Goal: Task Accomplishment & Management: Complete application form

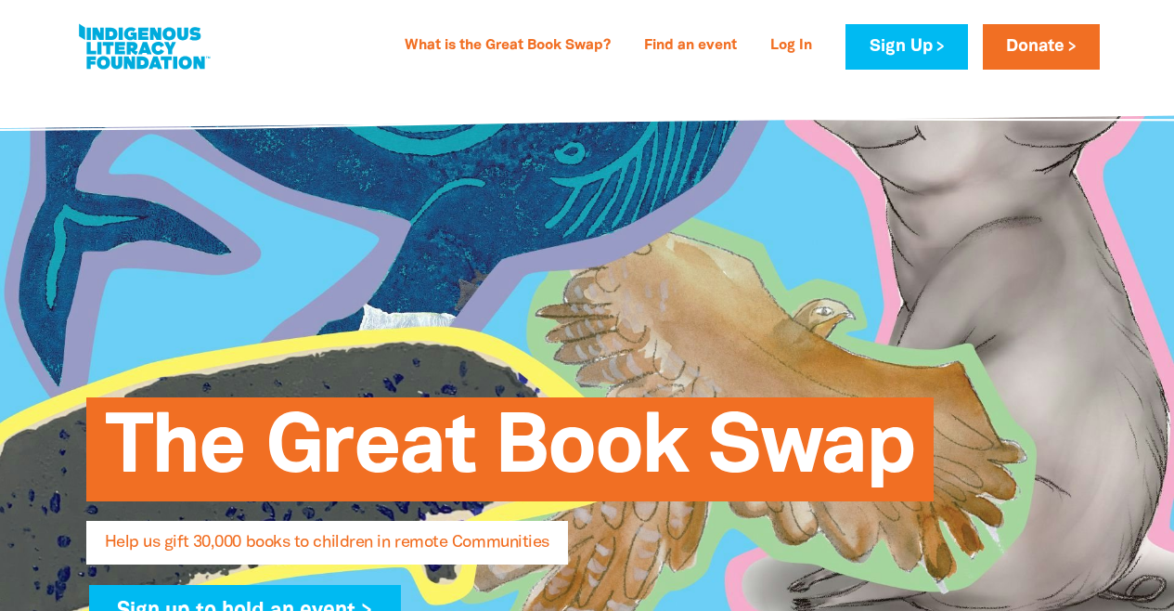
select select "AU"
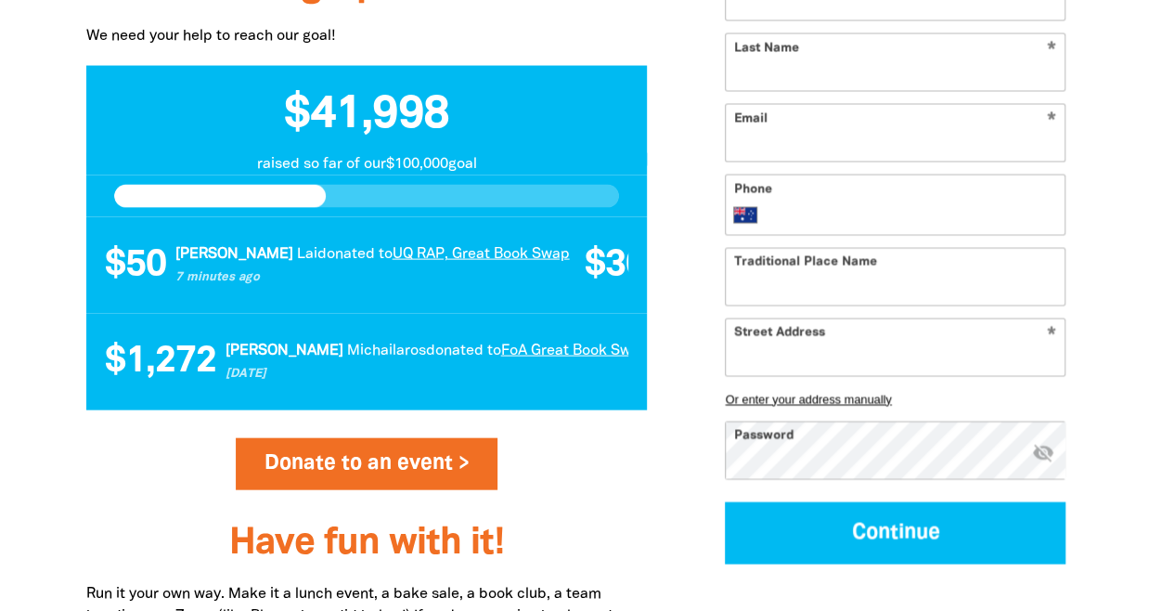
scroll to position [1910, 0]
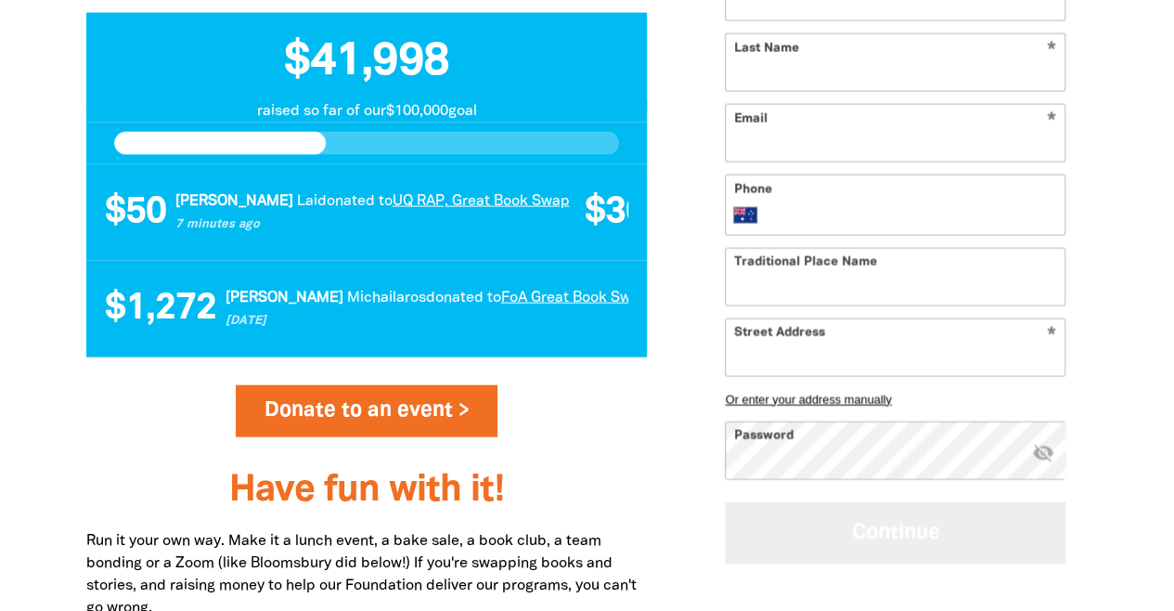
click at [823, 562] on button "Continue" at bounding box center [895, 533] width 341 height 62
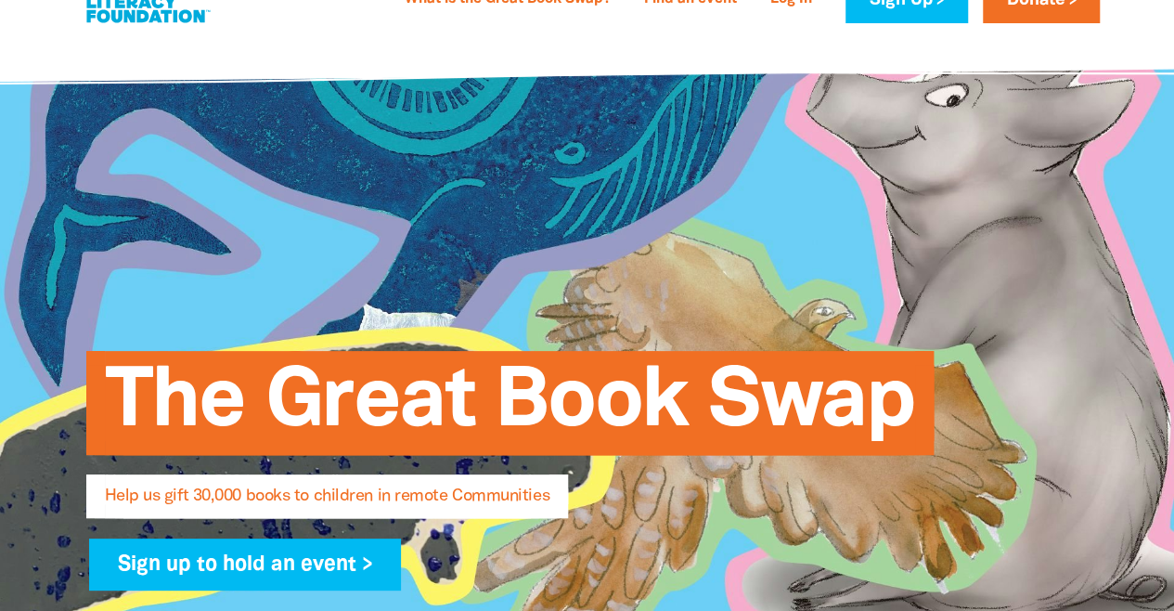
scroll to position [0, 0]
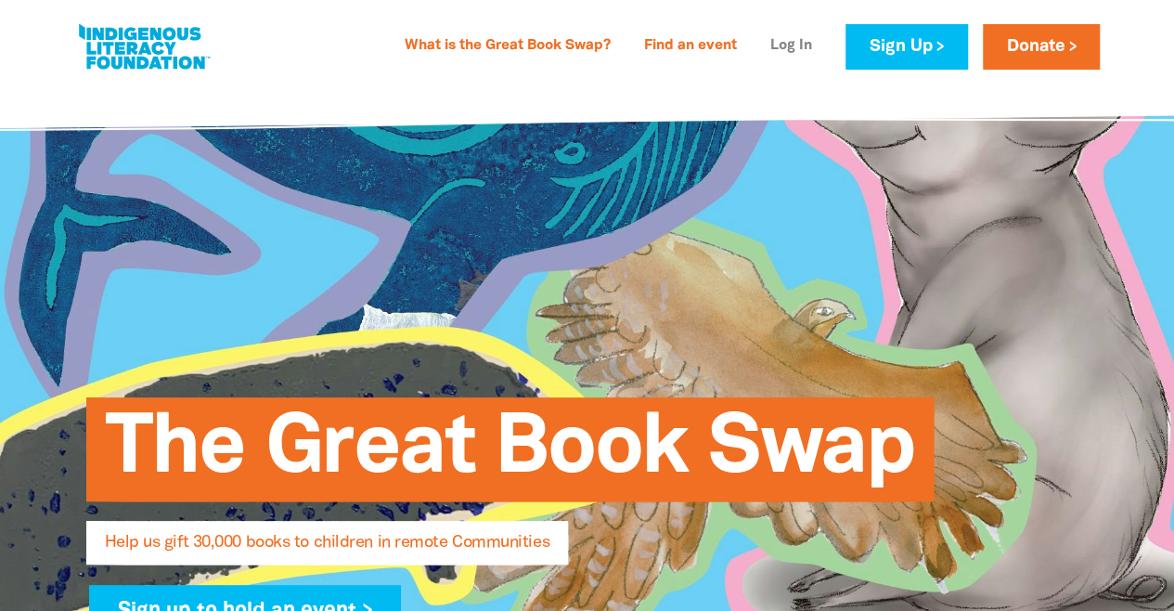
click at [798, 58] on link "Log In" at bounding box center [791, 47] width 64 height 30
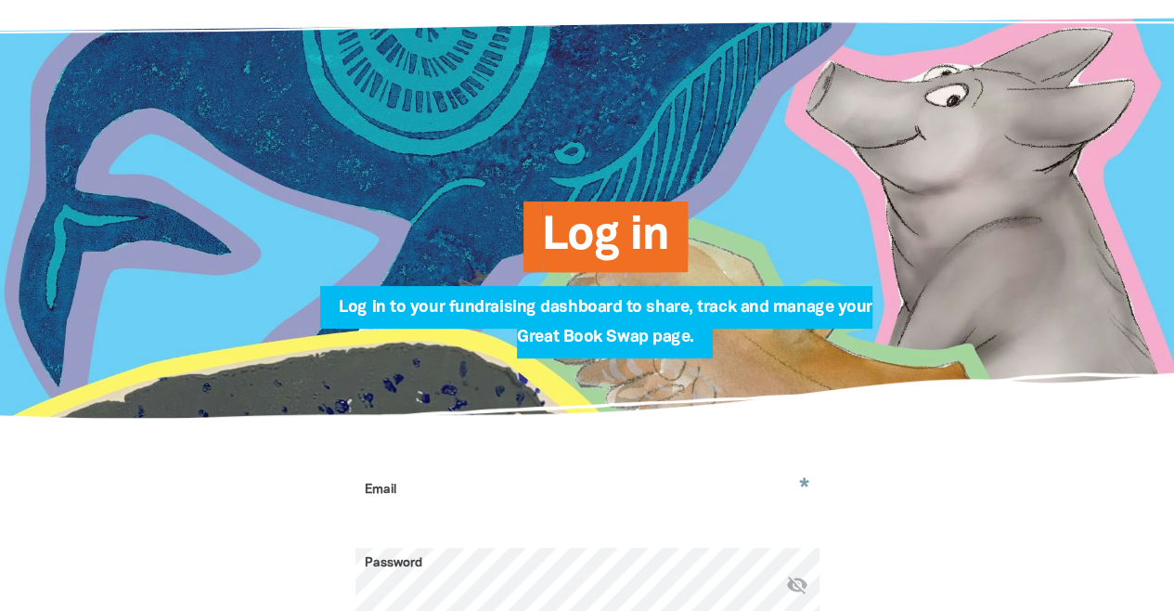
scroll to position [326, 0]
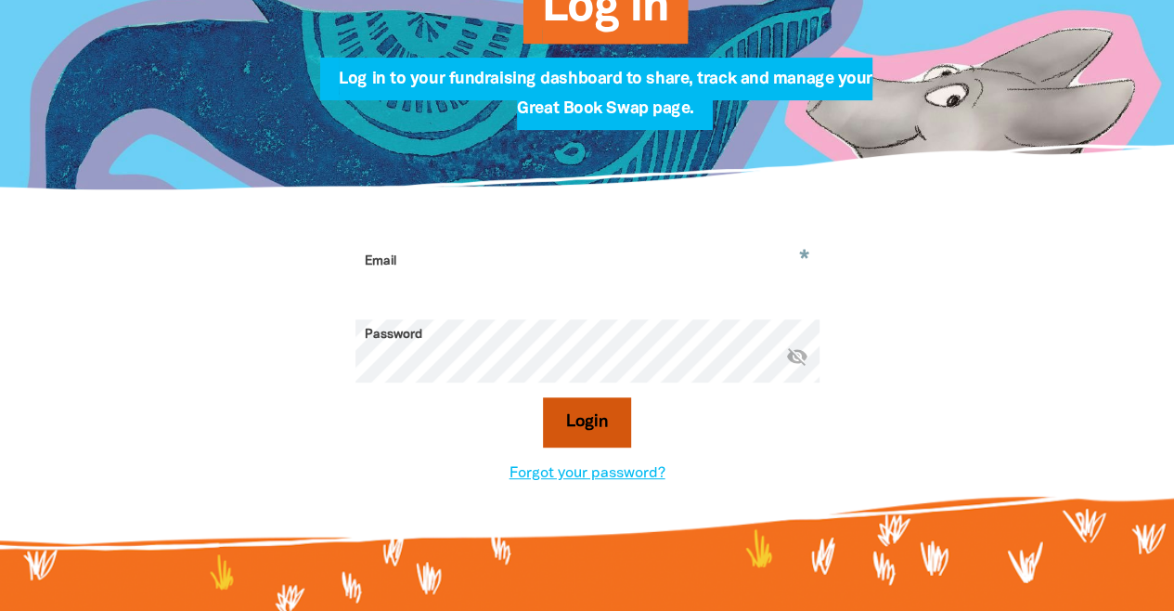
click at [559, 438] on button "Login" at bounding box center [587, 422] width 88 height 50
click at [512, 302] on input "Email" at bounding box center [587, 275] width 464 height 58
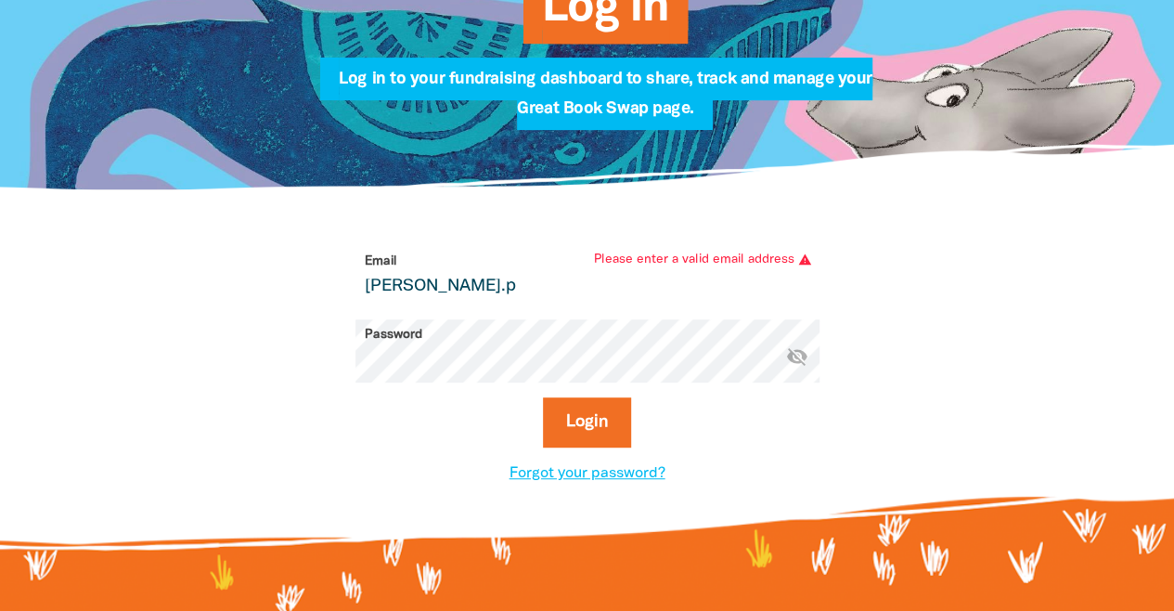
type input "[PERSON_NAME][EMAIL_ADDRESS][PERSON_NAME][DOMAIN_NAME]"
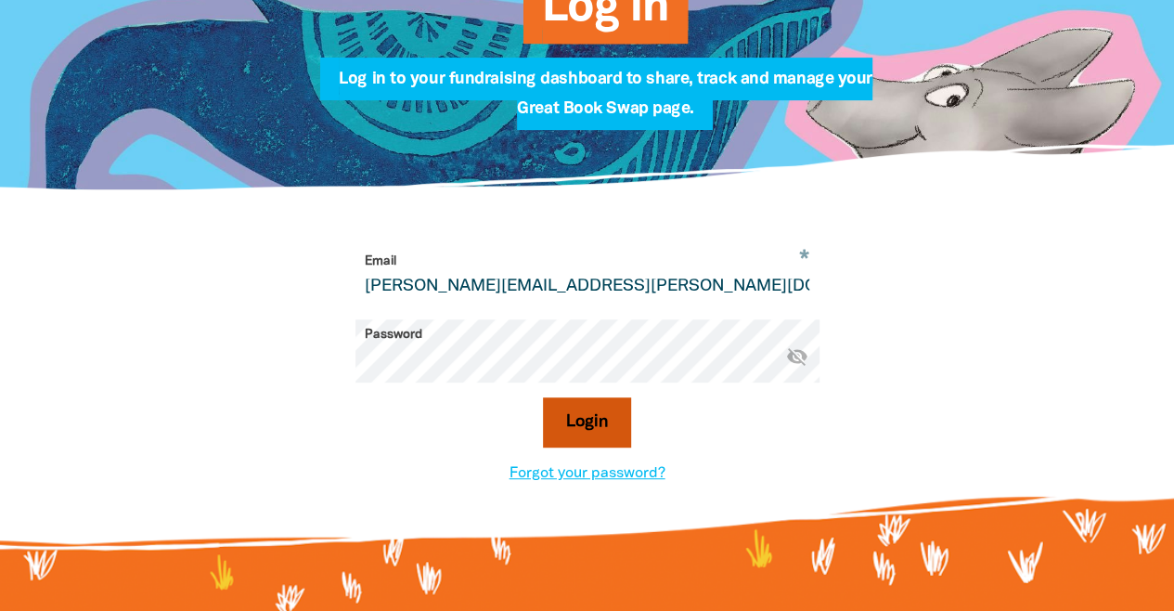
click at [585, 426] on button "Login" at bounding box center [587, 422] width 88 height 50
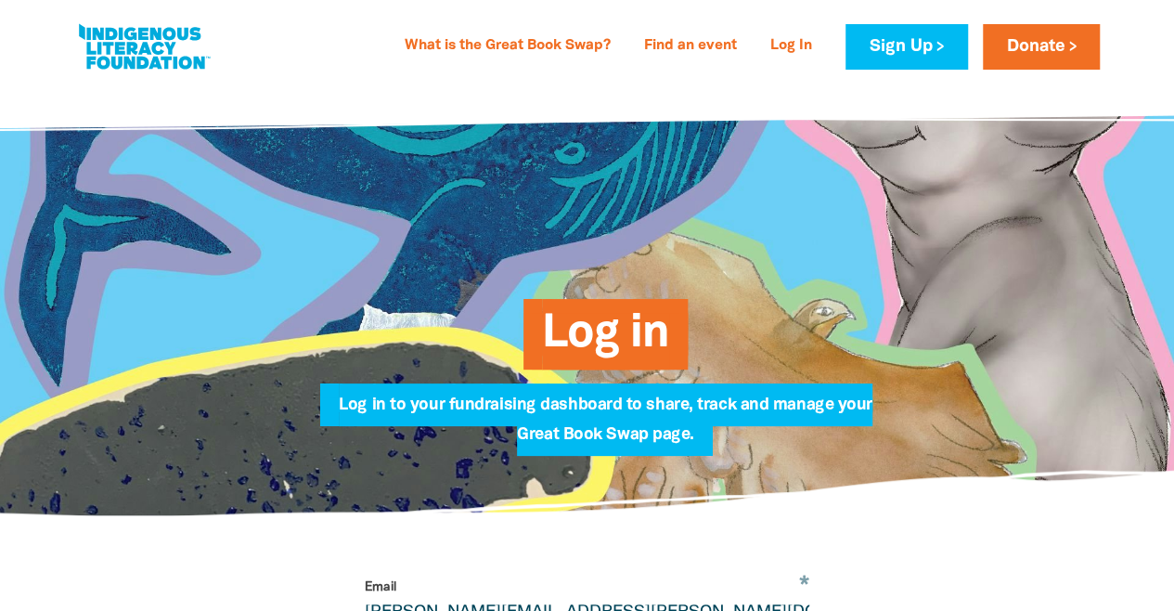
select select "AU"
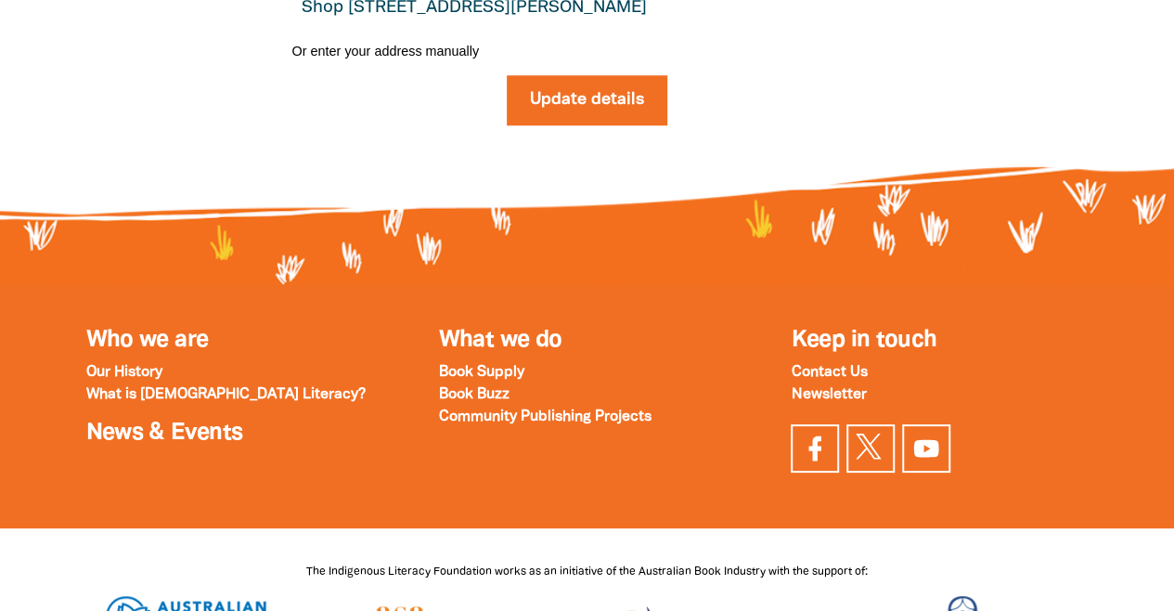
scroll to position [181, 0]
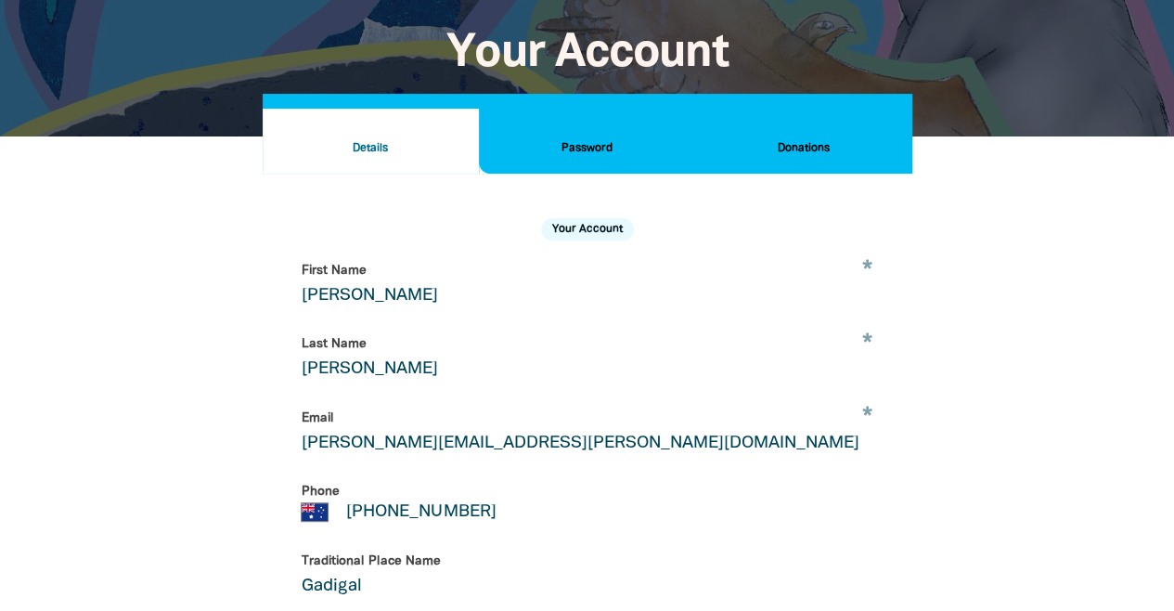
click at [622, 148] on h2 "Password" at bounding box center [587, 148] width 186 height 20
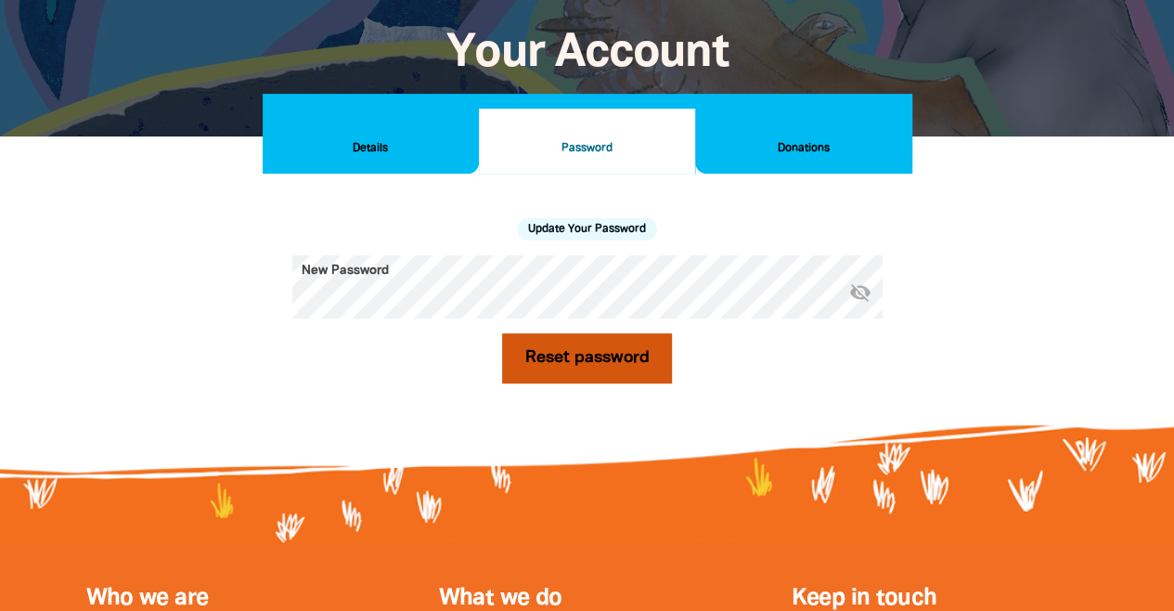
click at [555, 365] on button "Reset password" at bounding box center [587, 358] width 171 height 50
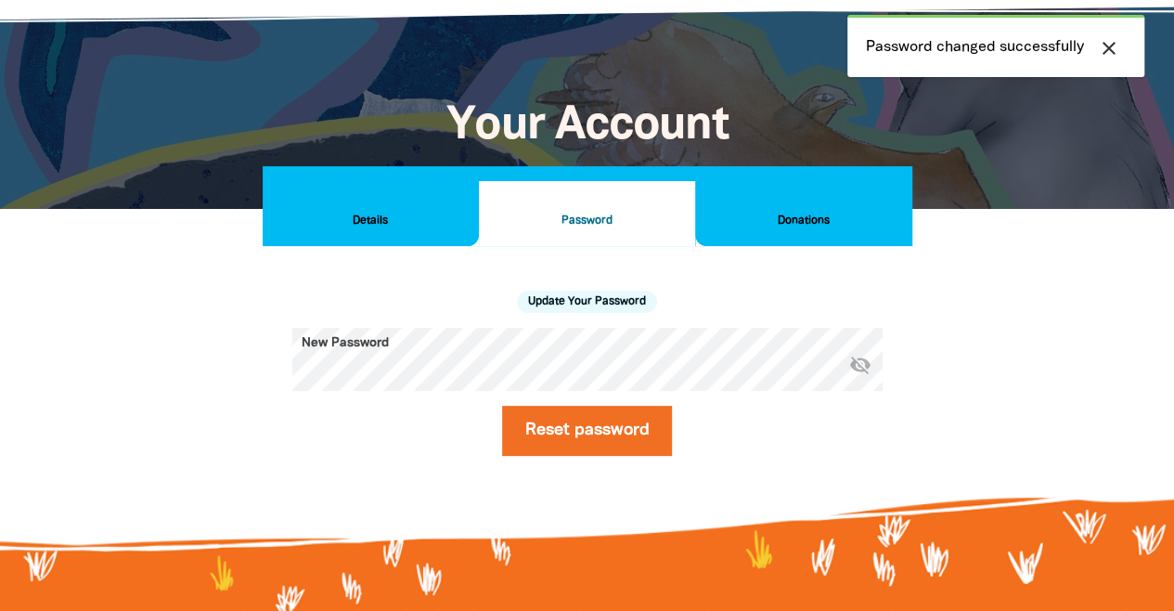
scroll to position [92, 0]
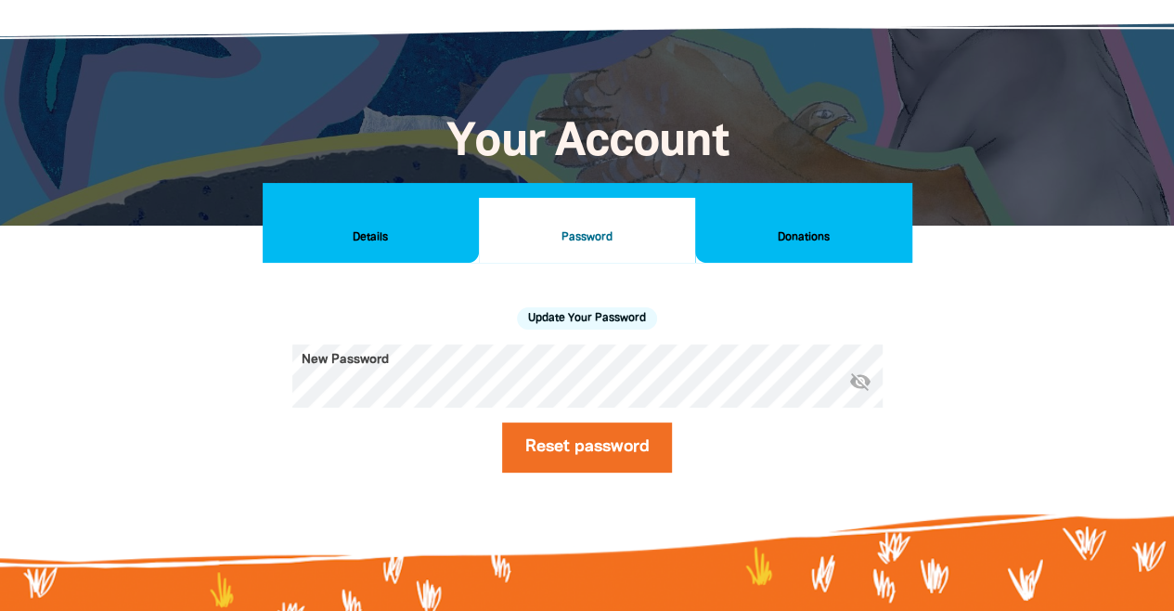
click at [863, 387] on icon "visibility_off" at bounding box center [860, 380] width 22 height 22
click at [560, 450] on button "Reset password" at bounding box center [587, 447] width 171 height 50
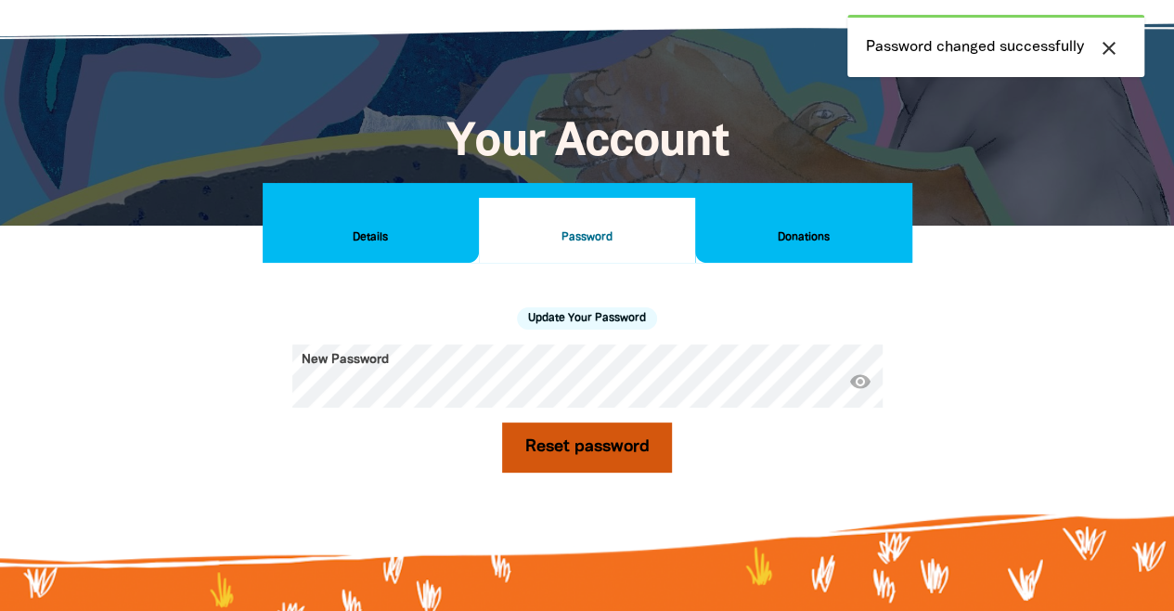
click at [588, 451] on button "Reset password" at bounding box center [587, 447] width 171 height 50
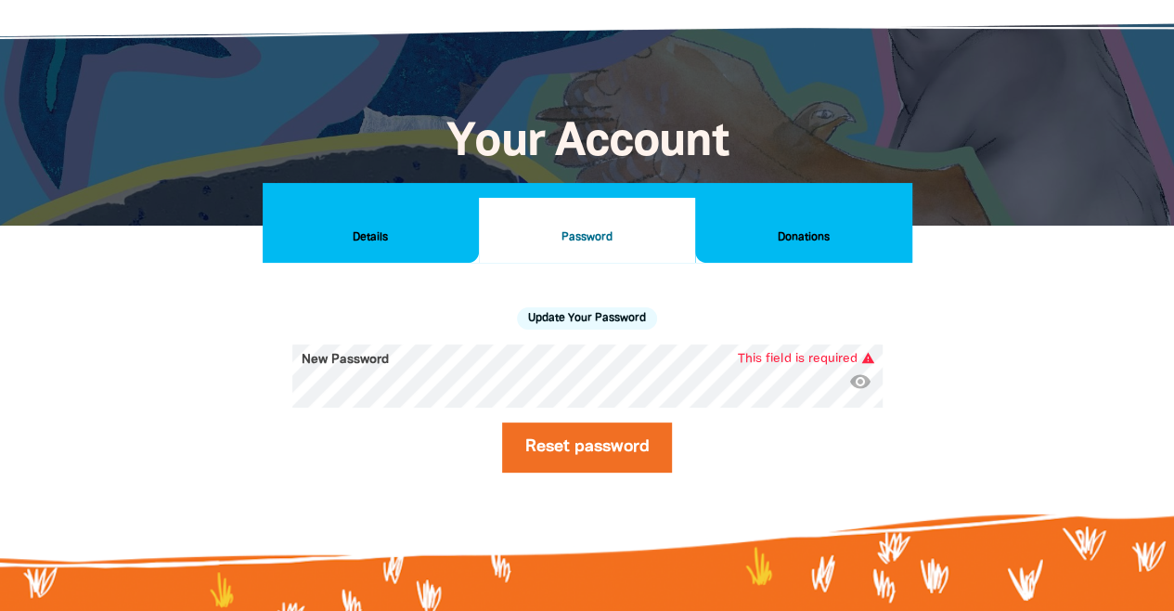
click at [856, 378] on icon "visibility" at bounding box center [860, 380] width 22 height 22
click at [529, 412] on form "New Password * visibility_off This field is required warning Reset password" at bounding box center [587, 408] width 590 height 128
click at [863, 385] on icon "visibility_off" at bounding box center [860, 380] width 22 height 22
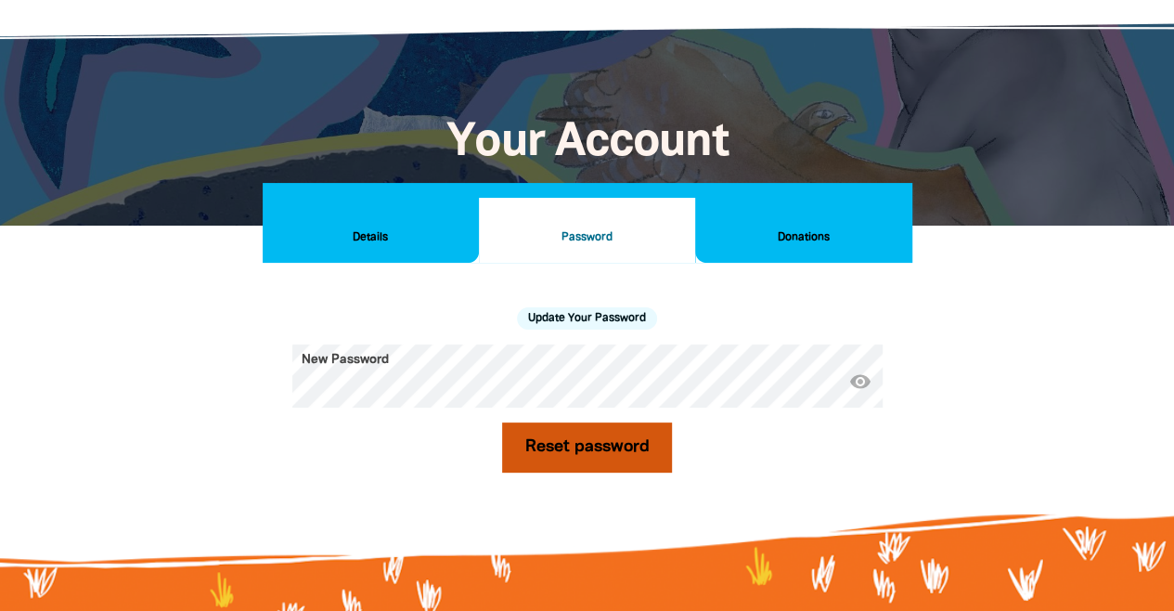
click at [548, 441] on button "Reset password" at bounding box center [587, 447] width 171 height 50
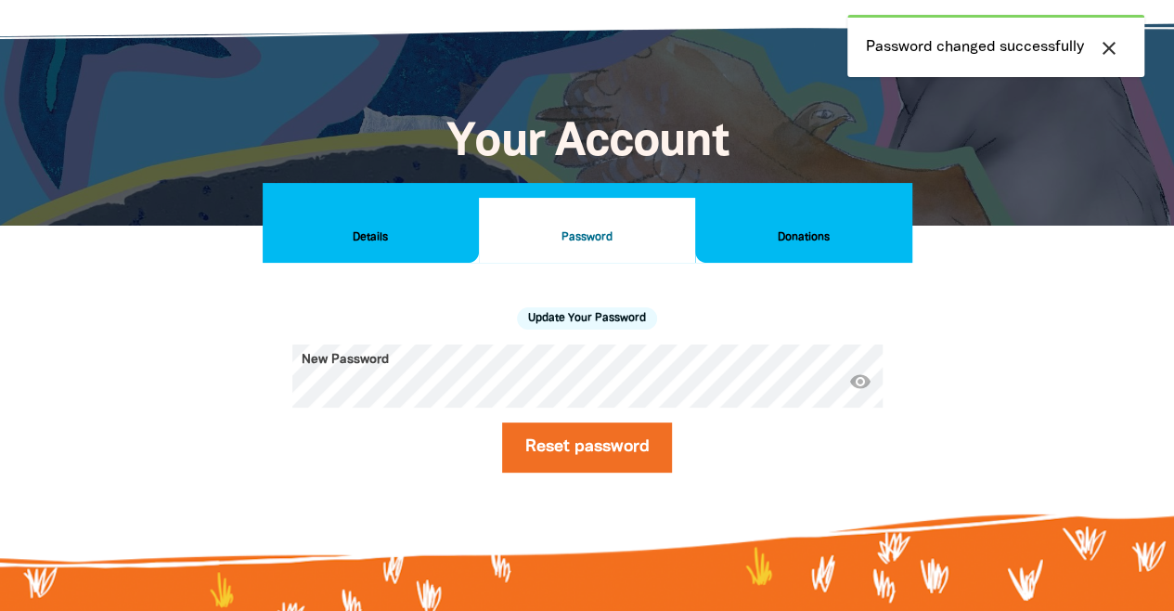
click at [791, 237] on h2 "Donations" at bounding box center [803, 237] width 186 height 20
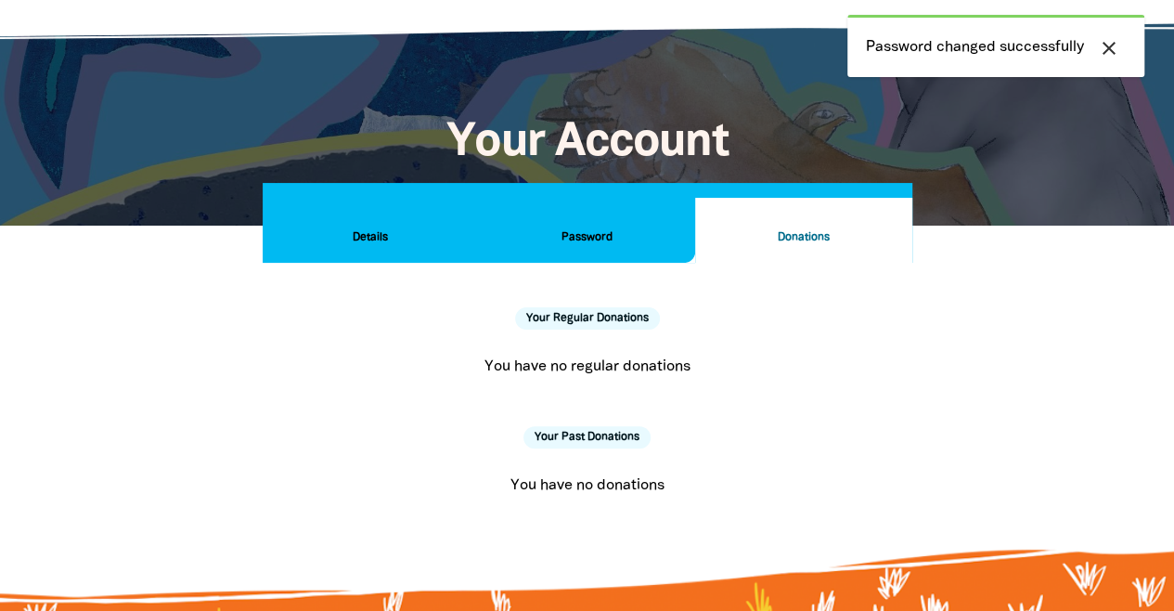
click at [360, 227] on h2 "Details" at bounding box center [370, 237] width 186 height 20
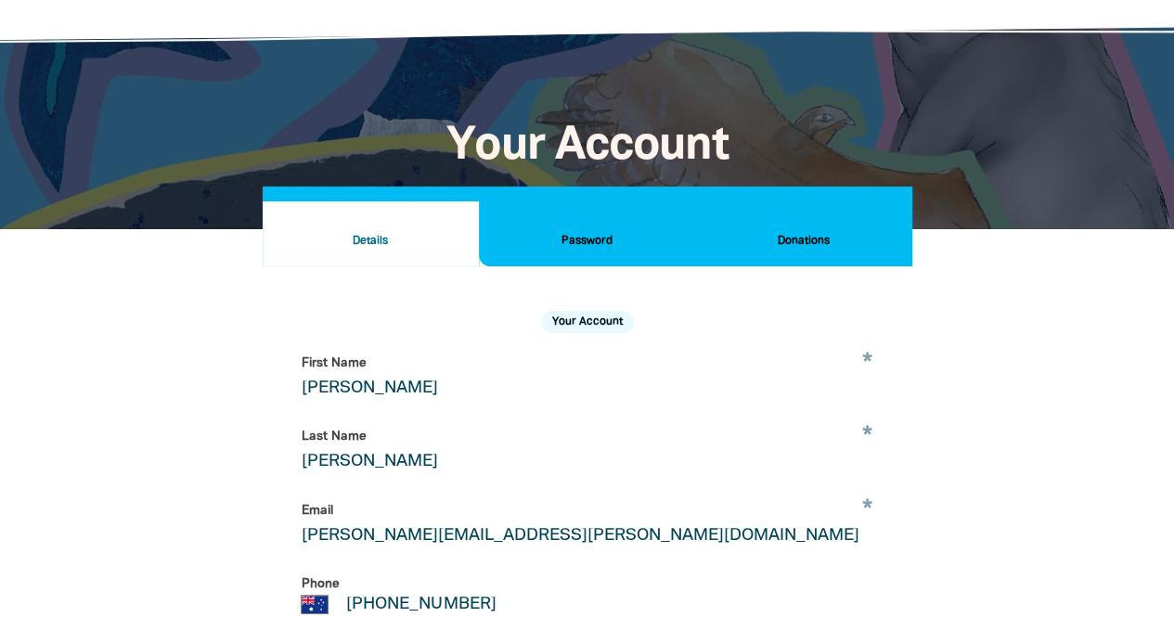
scroll to position [354, 0]
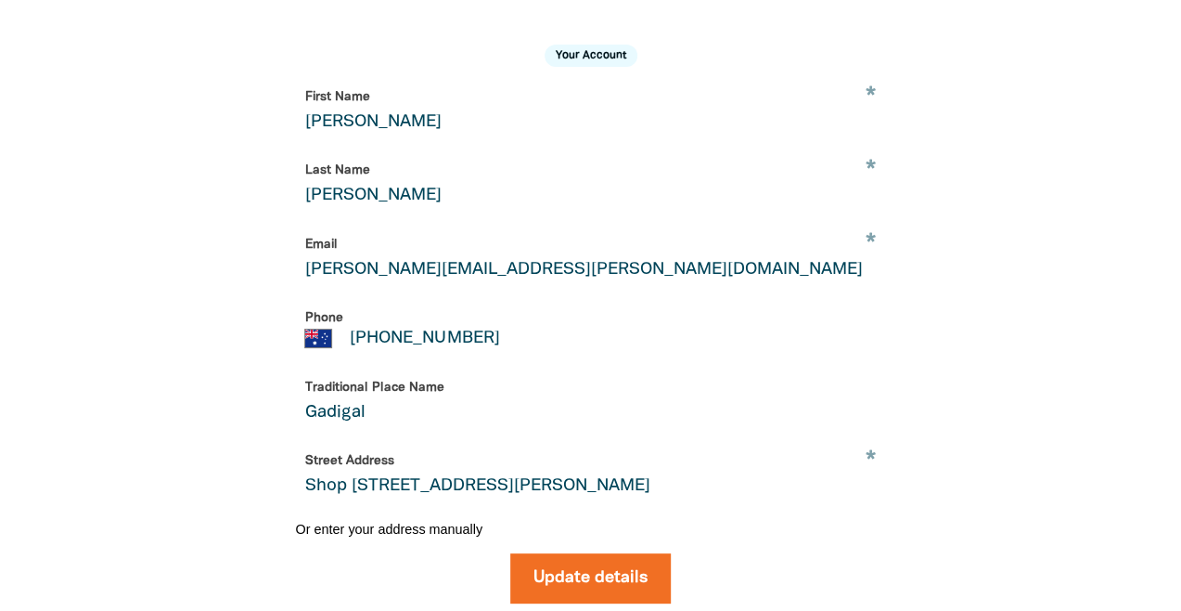
drag, startPoint x: 1067, startPoint y: 166, endPoint x: 1009, endPoint y: 182, distance: 59.6
click at [1009, 182] on div "Details Password Donations Your Account * First Name [PERSON_NAME] * Last Name …" at bounding box center [590, 326] width 1113 height 726
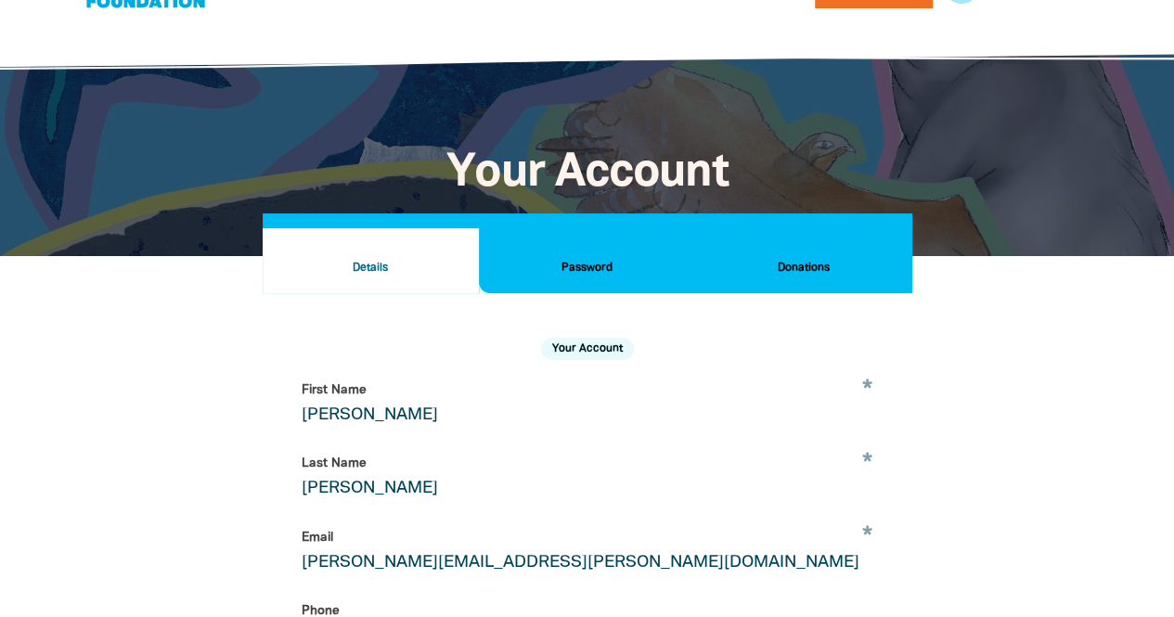
scroll to position [20, 0]
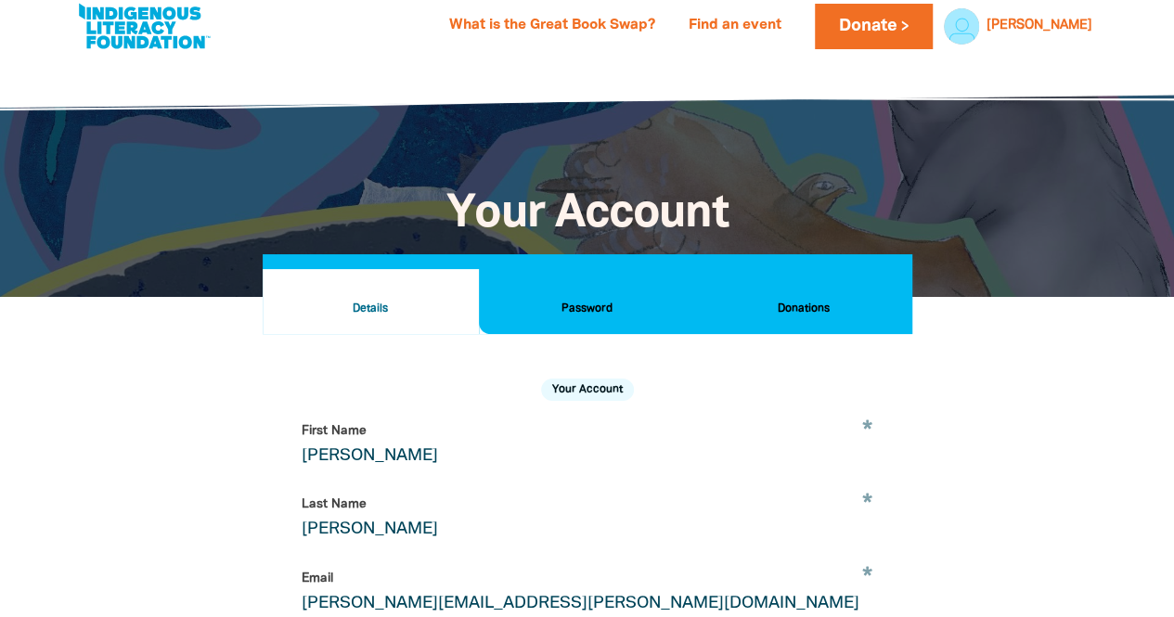
scroll to position [92, 0]
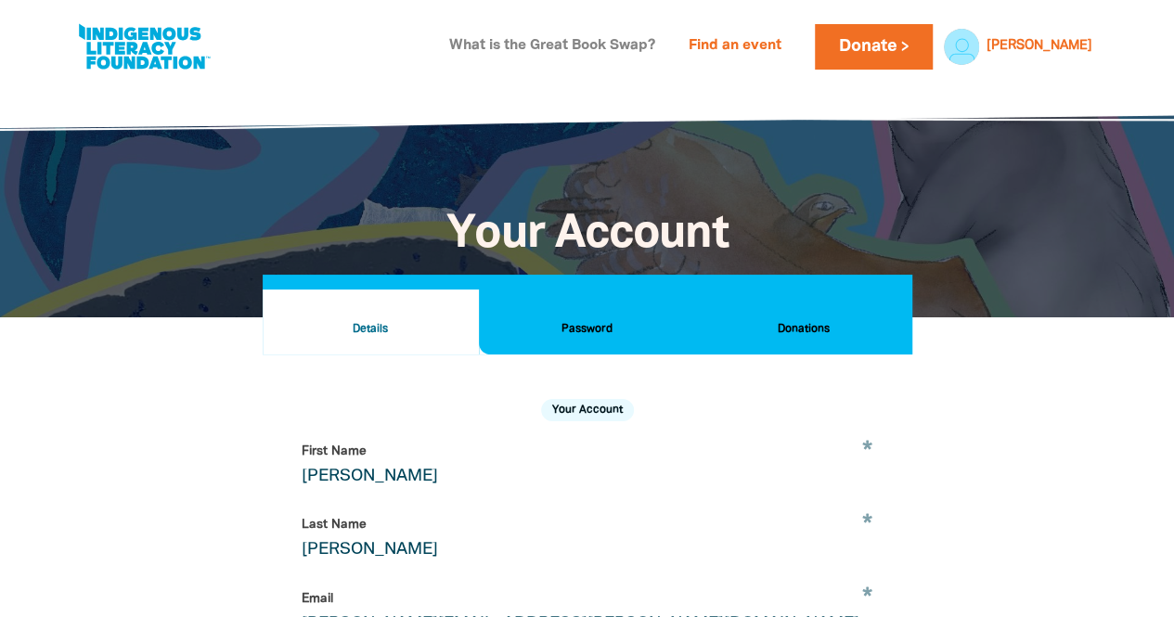
click at [636, 51] on link "What is the Great Book Swap?" at bounding box center [552, 47] width 228 height 30
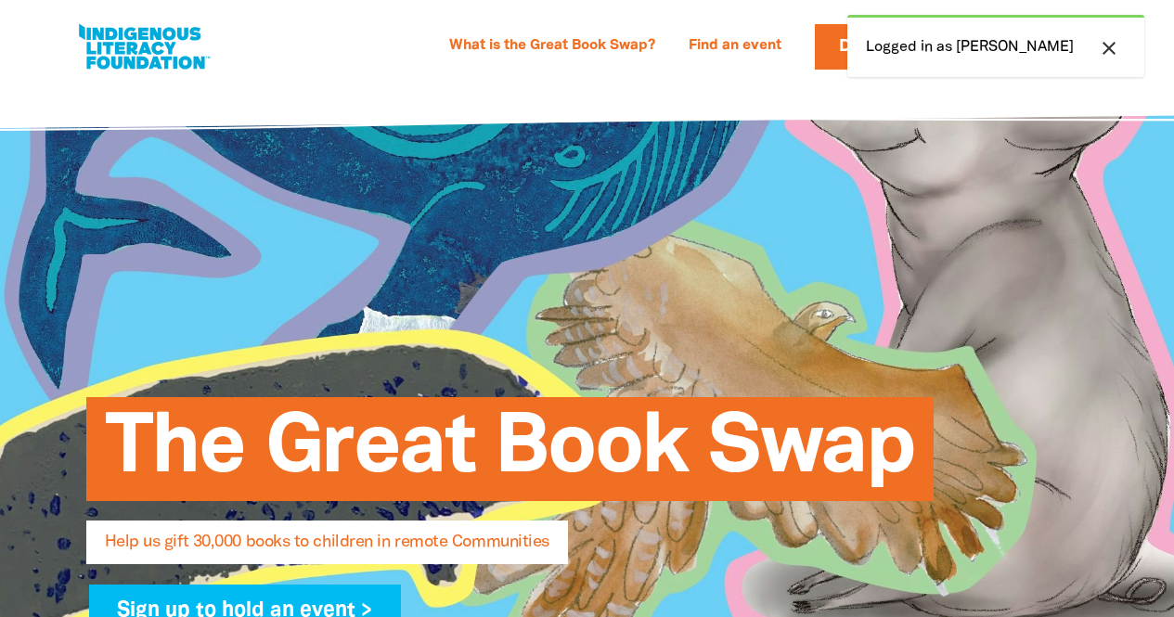
select select "AU"
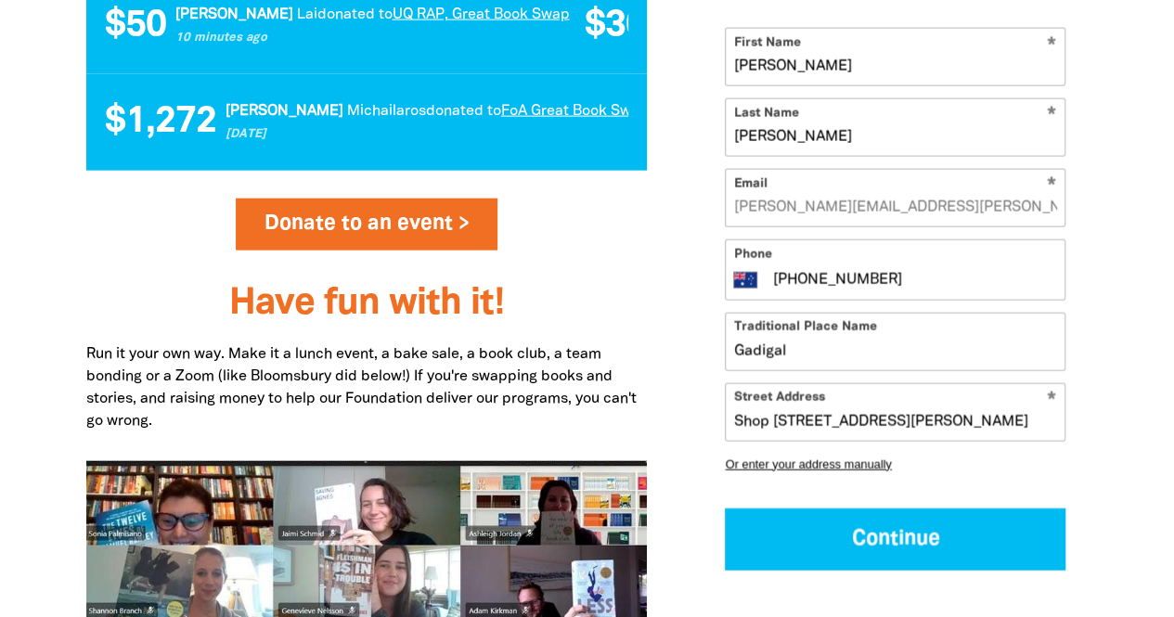
scroll to position [2466, 0]
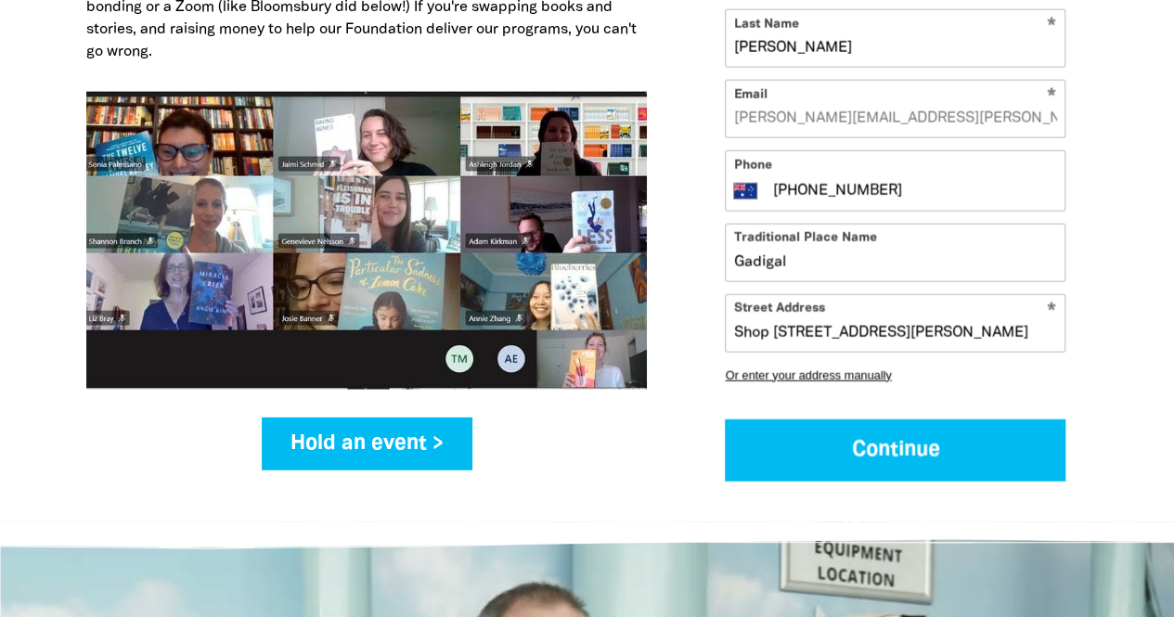
drag, startPoint x: 1185, startPoint y: 114, endPoint x: 1186, endPoint y: 238, distance: 124.3
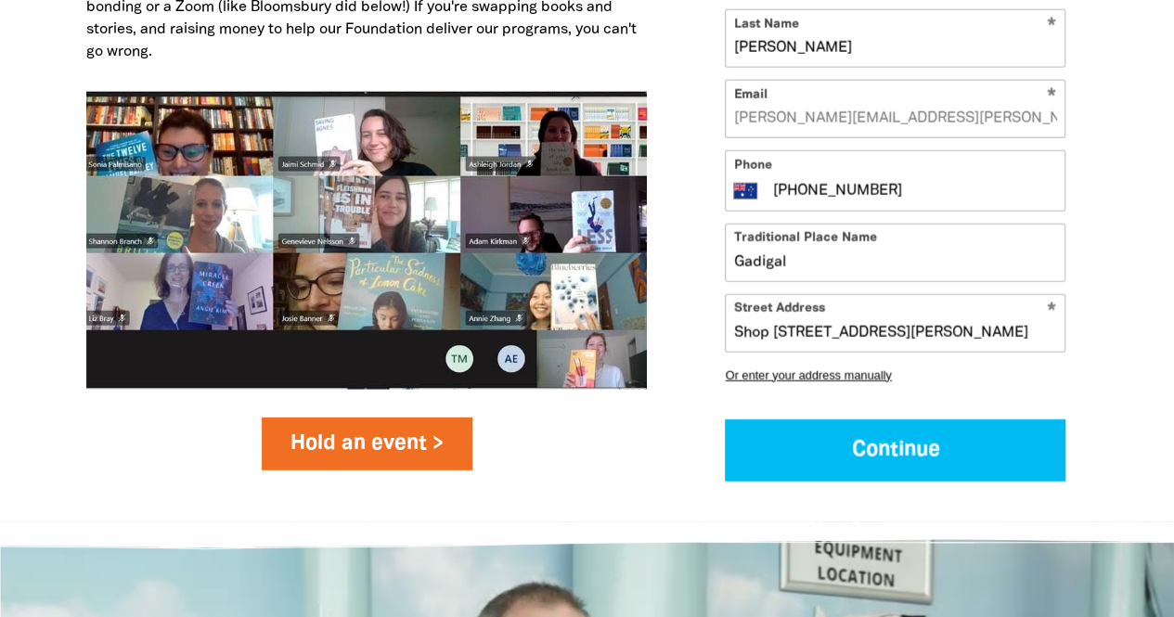
click at [350, 418] on link "Hold an event >" at bounding box center [367, 444] width 211 height 52
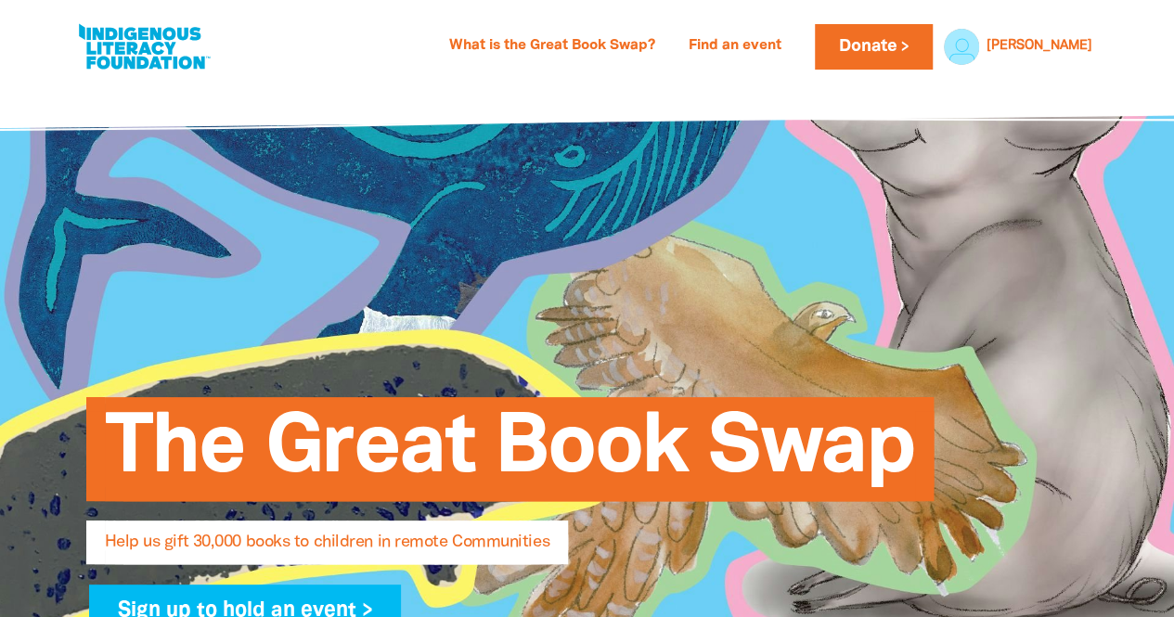
select select "AU"
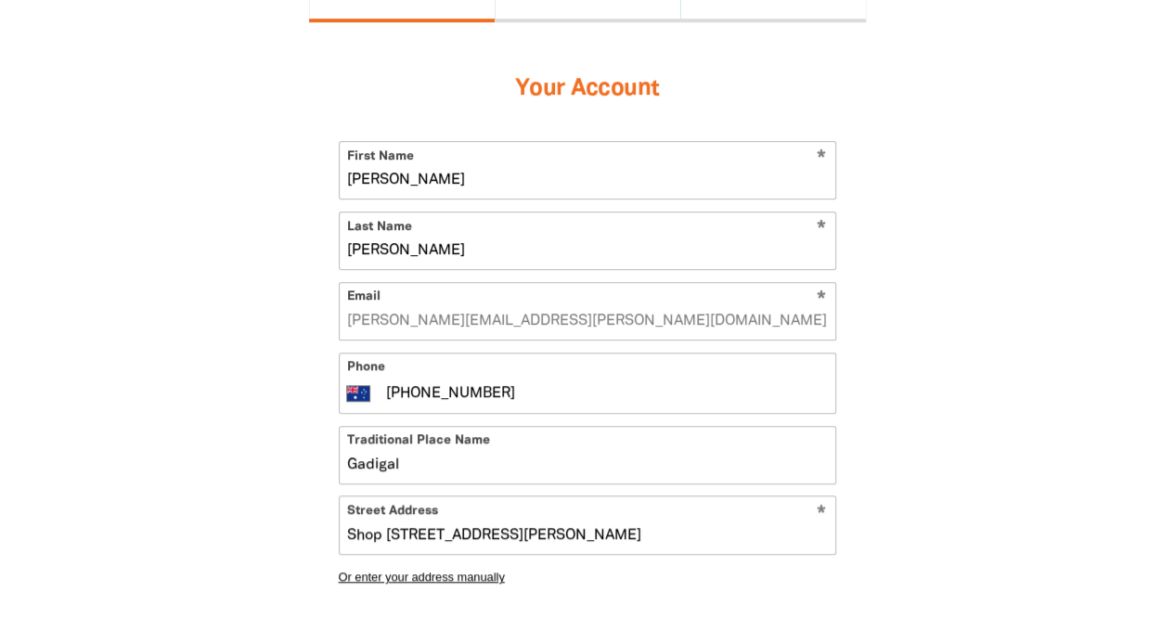
scroll to position [585, 0]
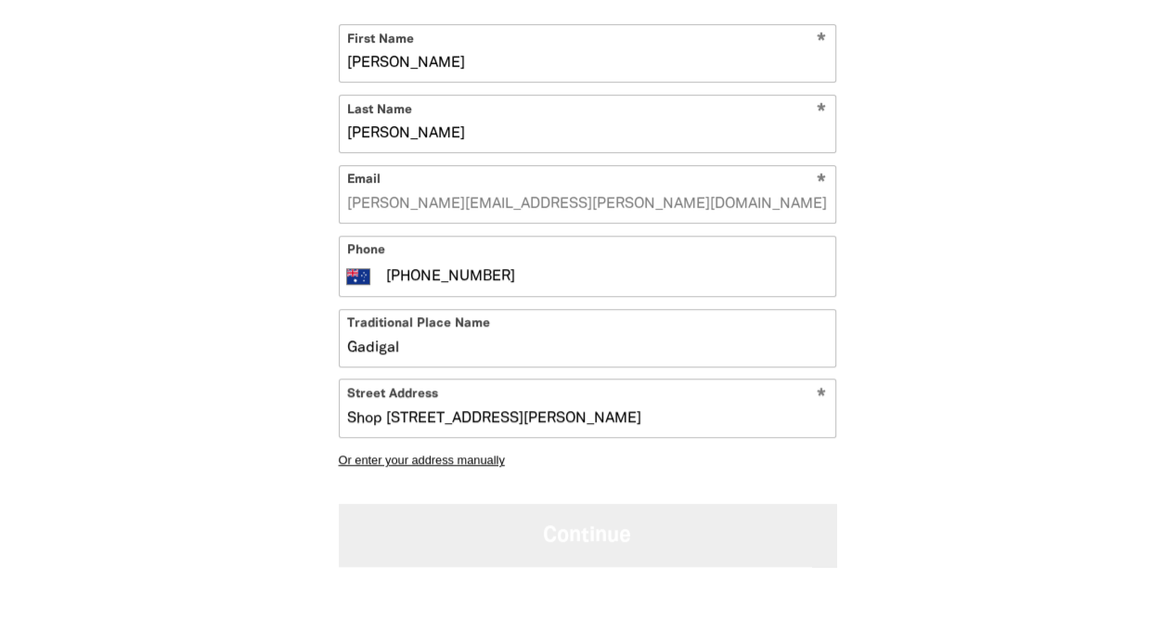
click at [574, 519] on button "Continue" at bounding box center [587, 535] width 497 height 62
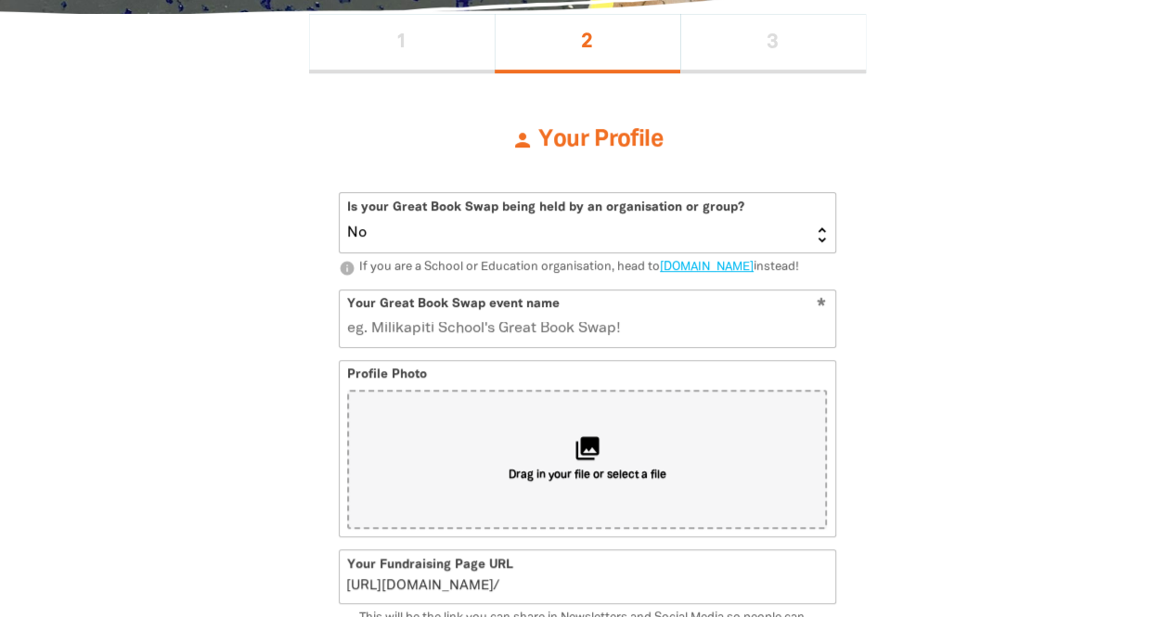
scroll to position [412, 0]
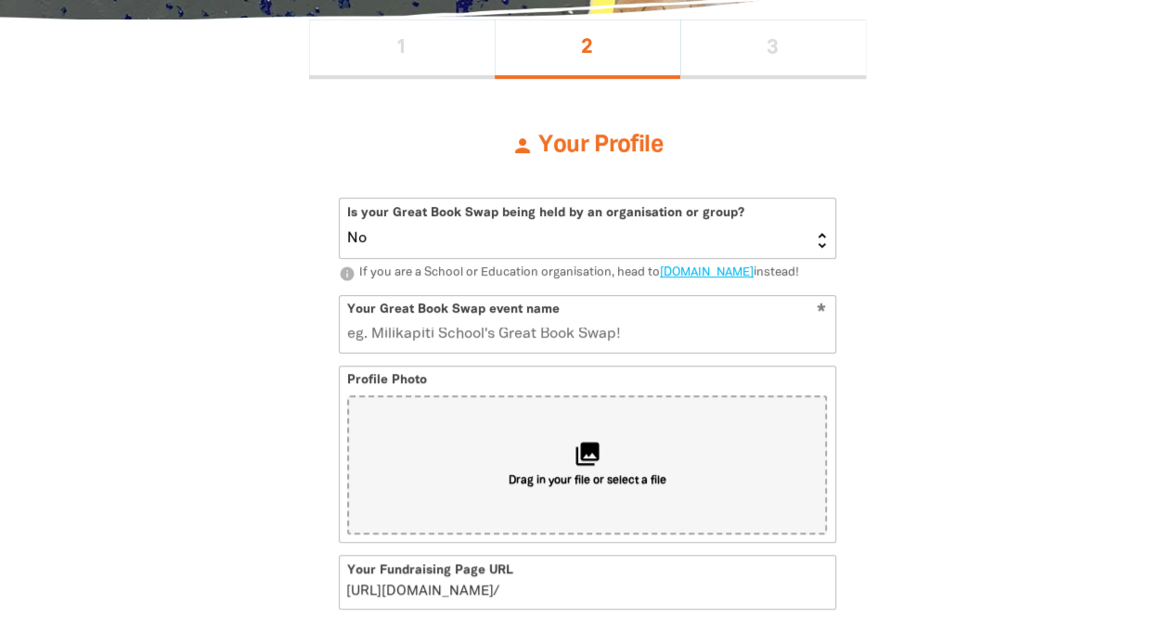
click at [818, 238] on select "Yes No" at bounding box center [587, 228] width 495 height 59
select select "Yes"
click at [340, 199] on select "Yes No" at bounding box center [587, 228] width 495 height 59
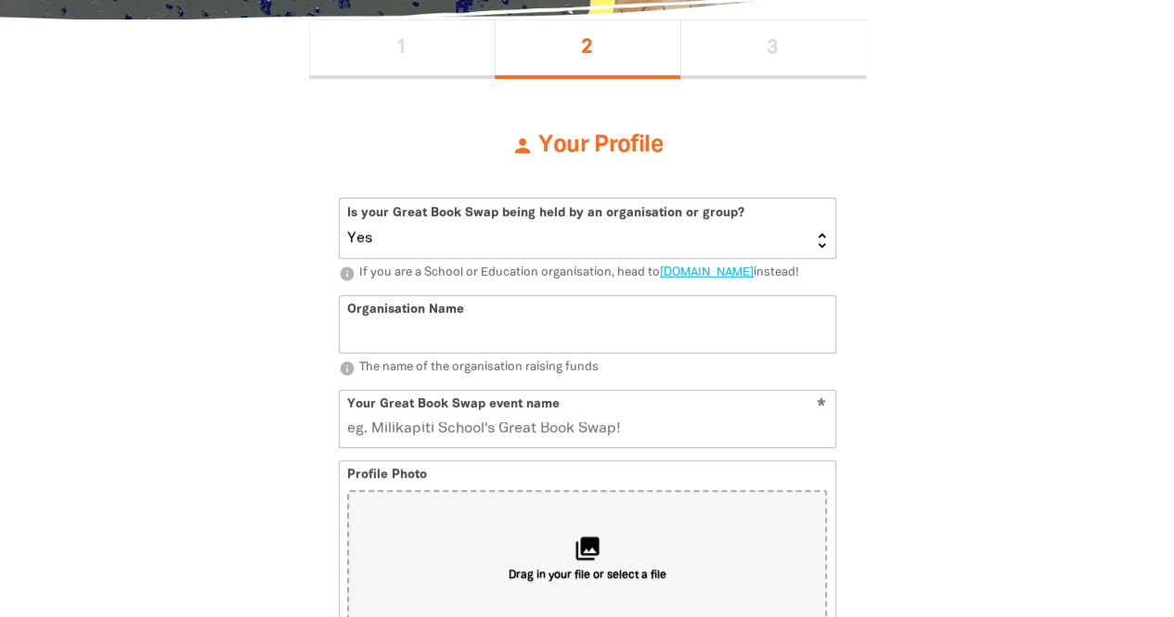
click at [427, 334] on input "Organisation Name" at bounding box center [587, 324] width 495 height 57
type input "Bloomsbury Publishing"
drag, startPoint x: 667, startPoint y: 439, endPoint x: 271, endPoint y: 443, distance: 396.2
click at [343, 444] on input "Your Great Book Swap event name" at bounding box center [587, 419] width 495 height 57
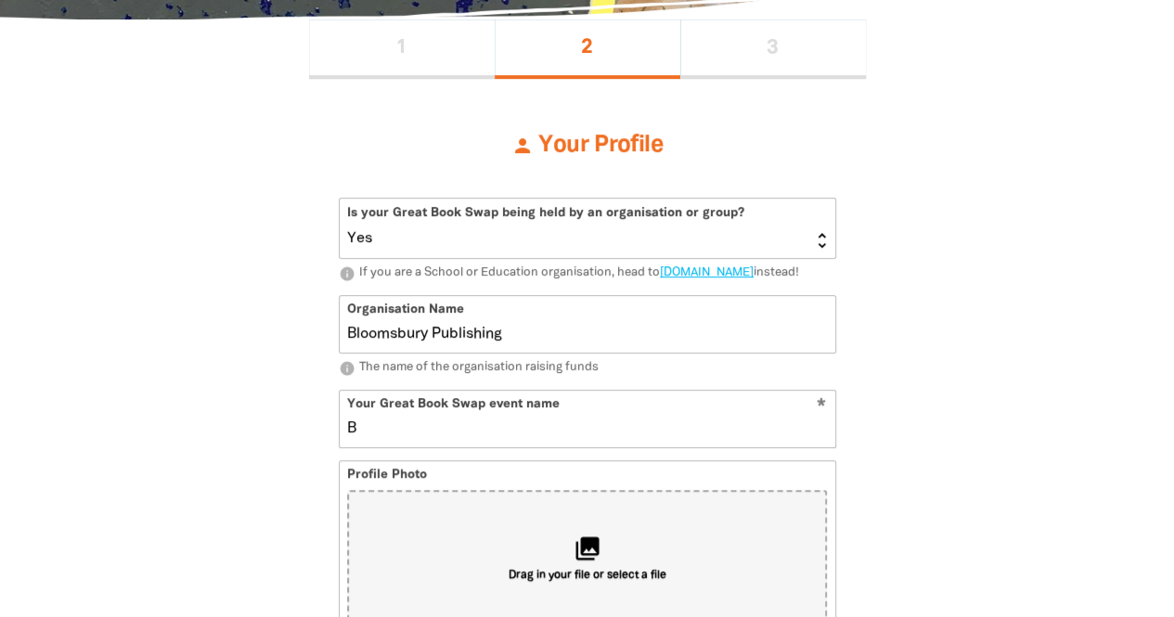
type input "Bl"
type input "b"
type input "Blo"
type input "bl"
type input "Bloom"
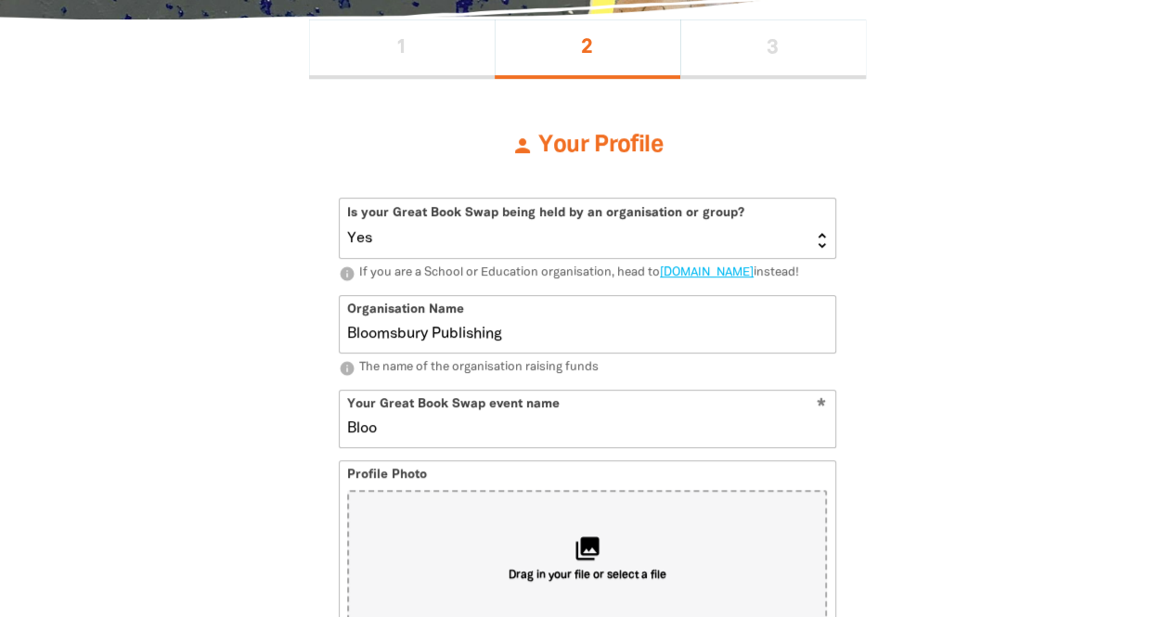
type input "bloo"
type input "Bloomsbury"
type input "bloomsbury"
type input "Bloomsbury2025"
type input "bloomsbury2025"
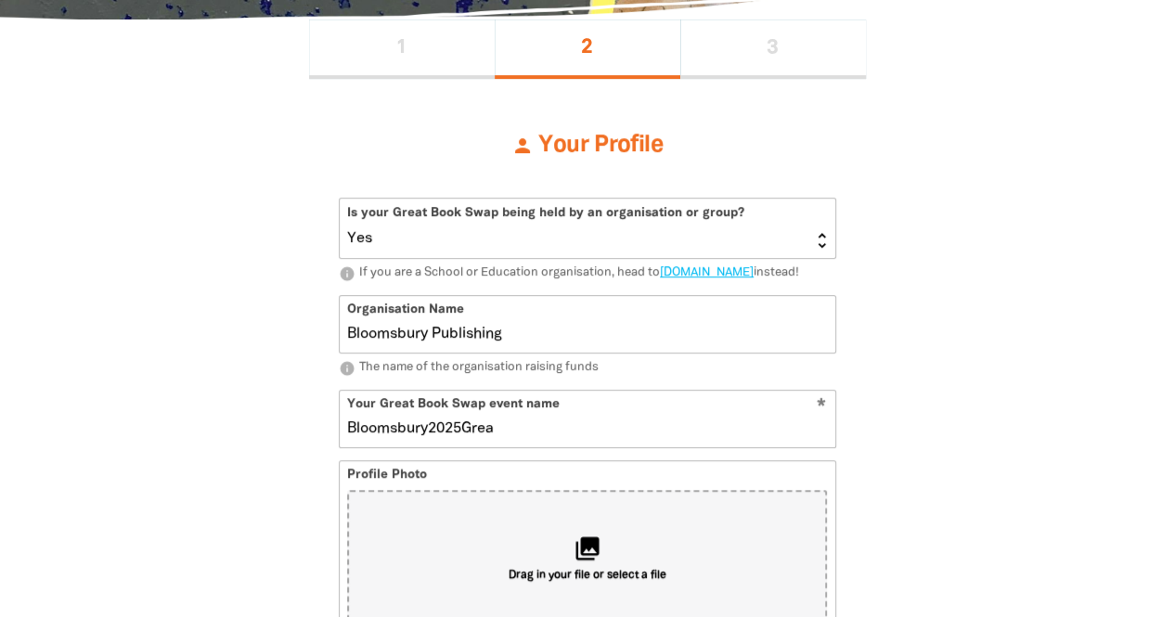
type input "Bloomsbury2025Great"
type input "bloomsbury2025great"
type input "Bloomsbury2025GreatBook"
type input "bloomsbury2025greatbook"
type input "Bloomsbury2025GreatBookSwap"
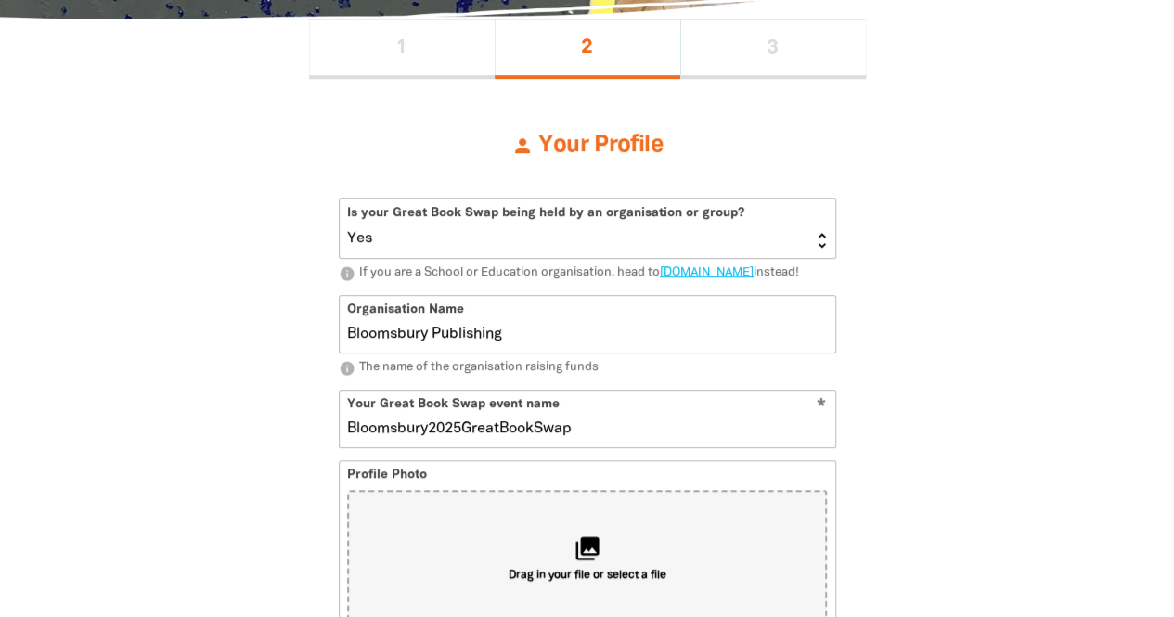
type input "bloomsbury2025greatbookswap"
type input "Bloomsbury2025GreatBookSwap"
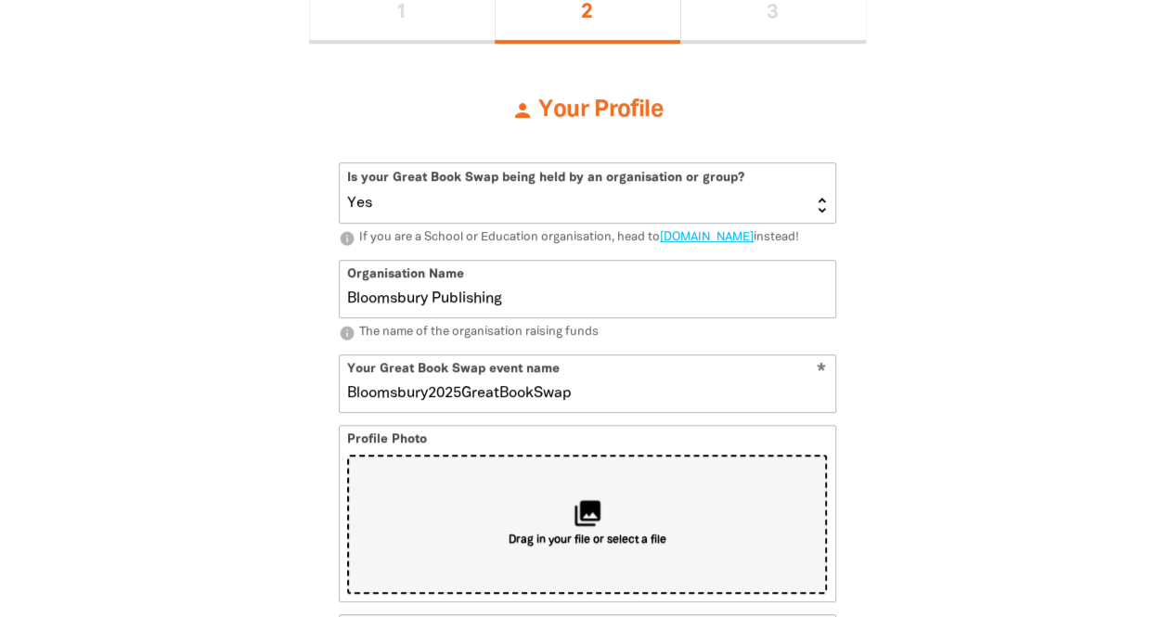
click at [612, 513] on div "collections Drag in your file or select a file" at bounding box center [587, 524] width 480 height 139
type input "C:\fakepath\BLM GBS 2024.jpg"
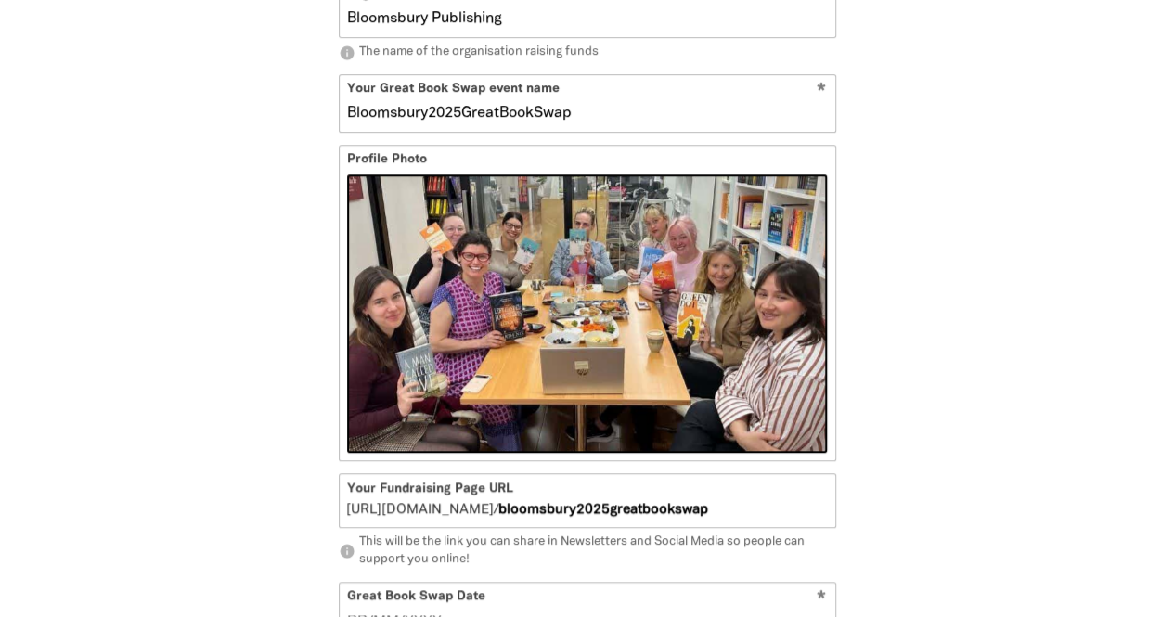
scroll to position [860, 0]
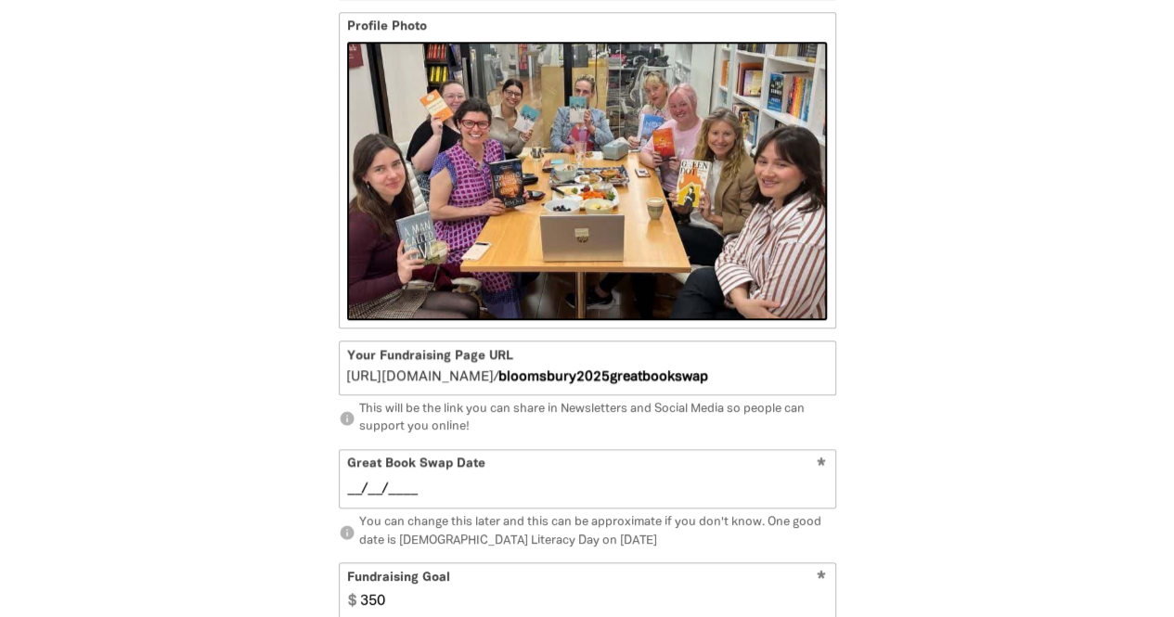
click at [494, 499] on input "__/__/____" at bounding box center [587, 489] width 480 height 20
type input "25/09/2025"
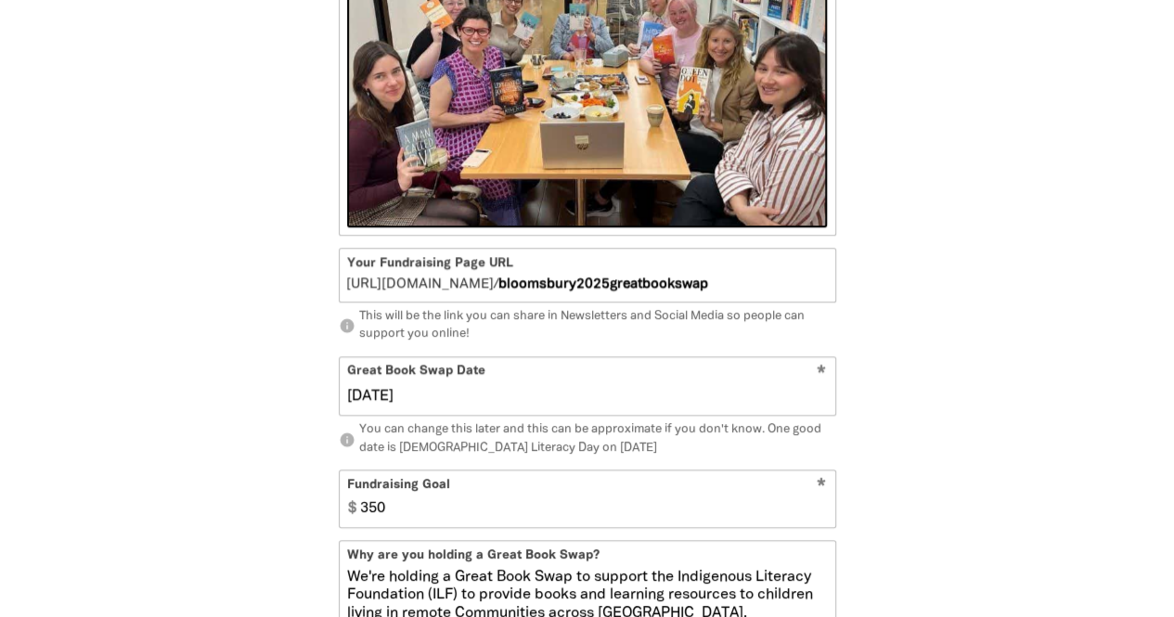
scroll to position [1111, 0]
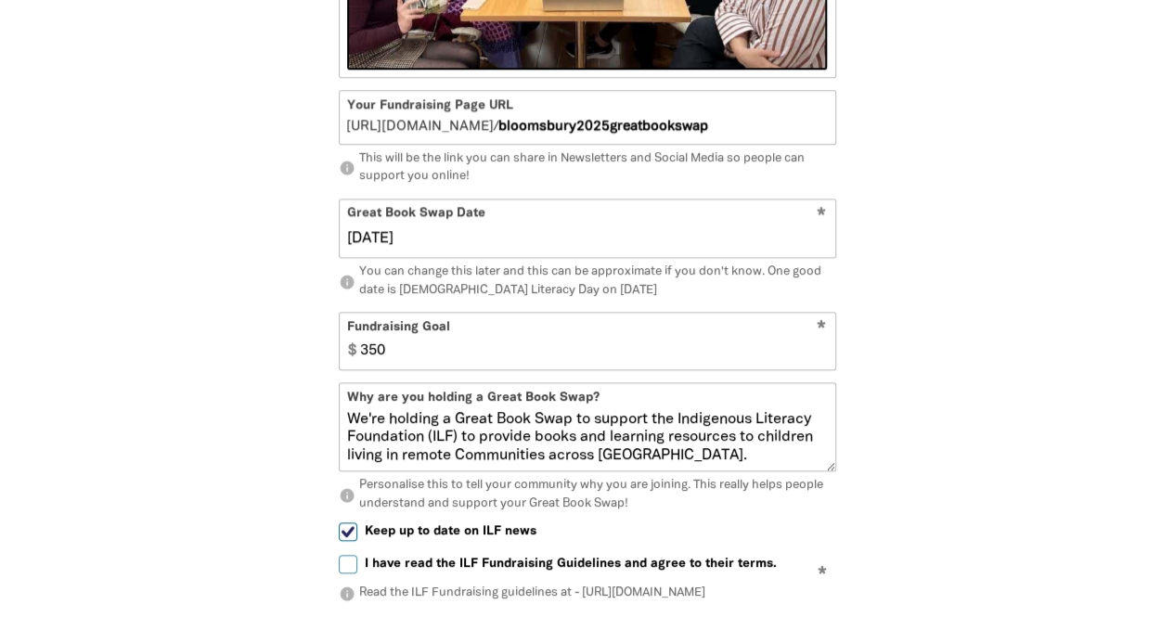
click at [425, 356] on input "350" at bounding box center [593, 341] width 482 height 57
type input "300"
click at [397, 444] on textarea "We're holding a Great Book Swap to support the Indigenous Literacy Foundation (…" at bounding box center [587, 440] width 495 height 59
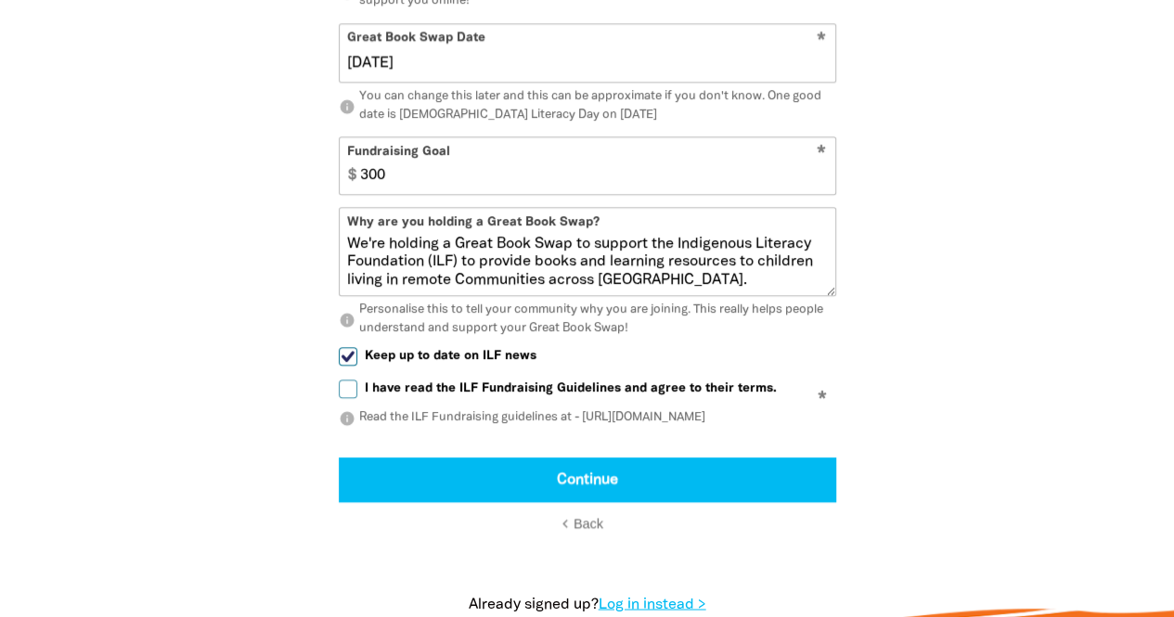
click at [341, 396] on input "I have read the ILF Fundraising Guidelines and agree to their terms." at bounding box center [348, 388] width 19 height 19
checkbox input "true"
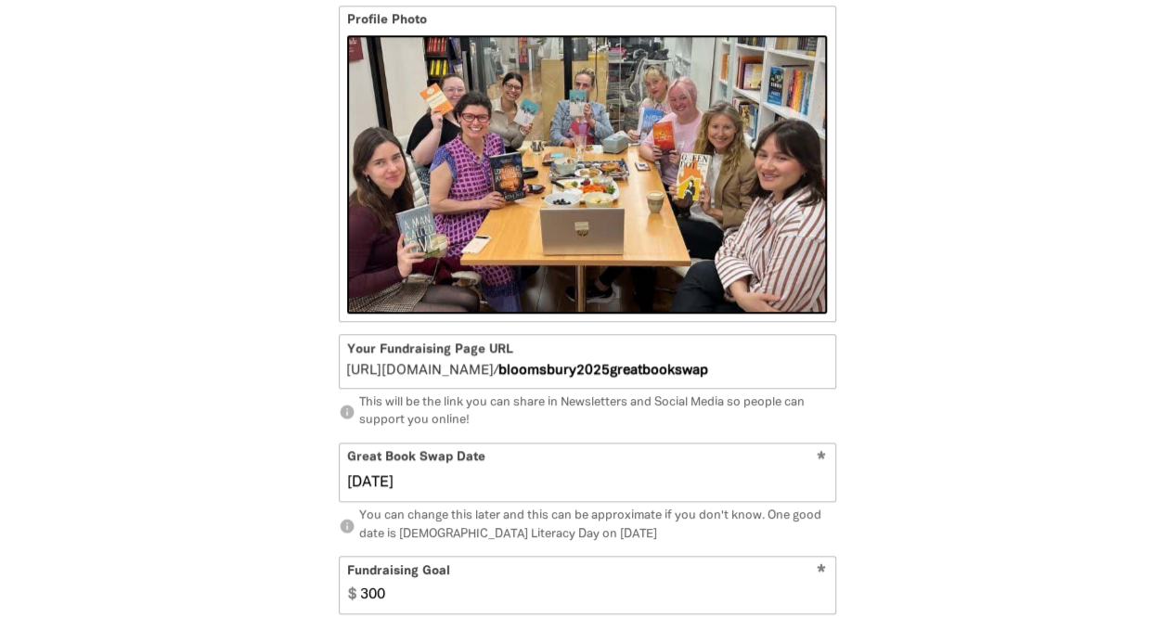
scroll to position [950, 0]
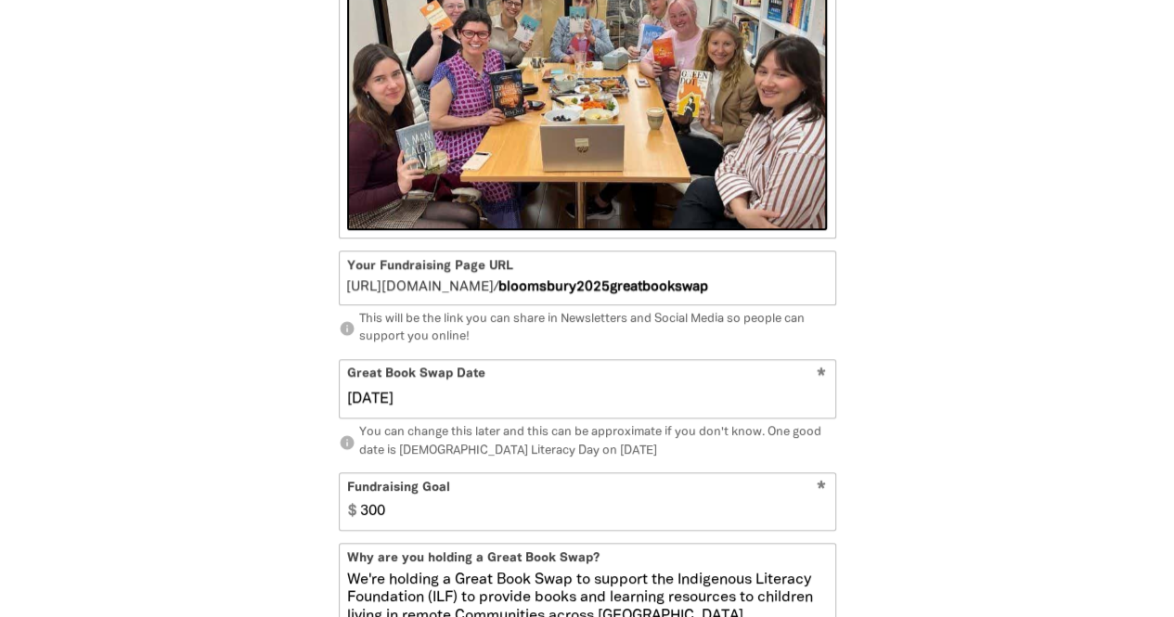
click at [789, 303] on input "bloomsbury2025greatbookswap" at bounding box center [665, 277] width 337 height 53
click at [761, 298] on input "bloomsbury2025greatbookswap" at bounding box center [665, 277] width 337 height 53
drag, startPoint x: 755, startPoint y: 301, endPoint x: 329, endPoint y: 303, distance: 425.9
click at [329, 303] on div "person Your Profile Is your Great Book Swap being held by an organisation or gr…" at bounding box center [587, 221] width 557 height 1360
click at [357, 297] on span "go.greatbookswap.org.au/" at bounding box center [419, 286] width 147 height 19
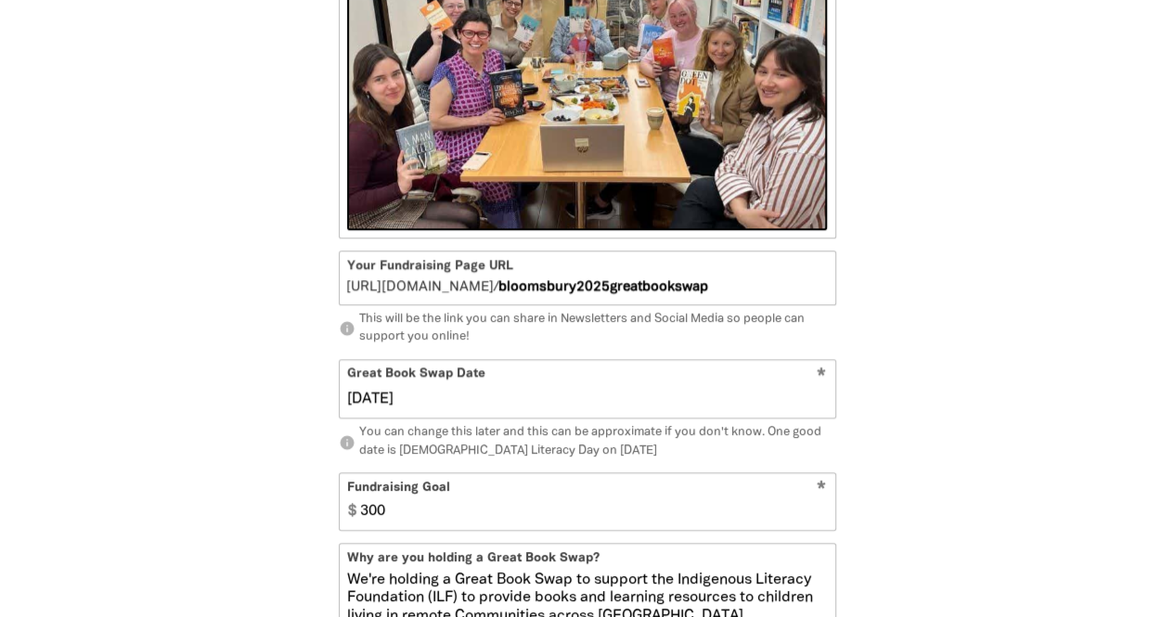
drag, startPoint x: 349, startPoint y: 303, endPoint x: 722, endPoint y: 298, distance: 373.0
click at [722, 298] on div "/ go.greatbookswap.org.au/ bloomsbury2025greatbookswap" at bounding box center [587, 277] width 495 height 53
click at [732, 300] on input "bloomsbury2025greatbookswap" at bounding box center [665, 277] width 337 height 53
click at [427, 297] on span "go.greatbookswap.org.au/" at bounding box center [419, 286] width 147 height 19
drag, startPoint x: 351, startPoint y: 302, endPoint x: 549, endPoint y: 305, distance: 198.6
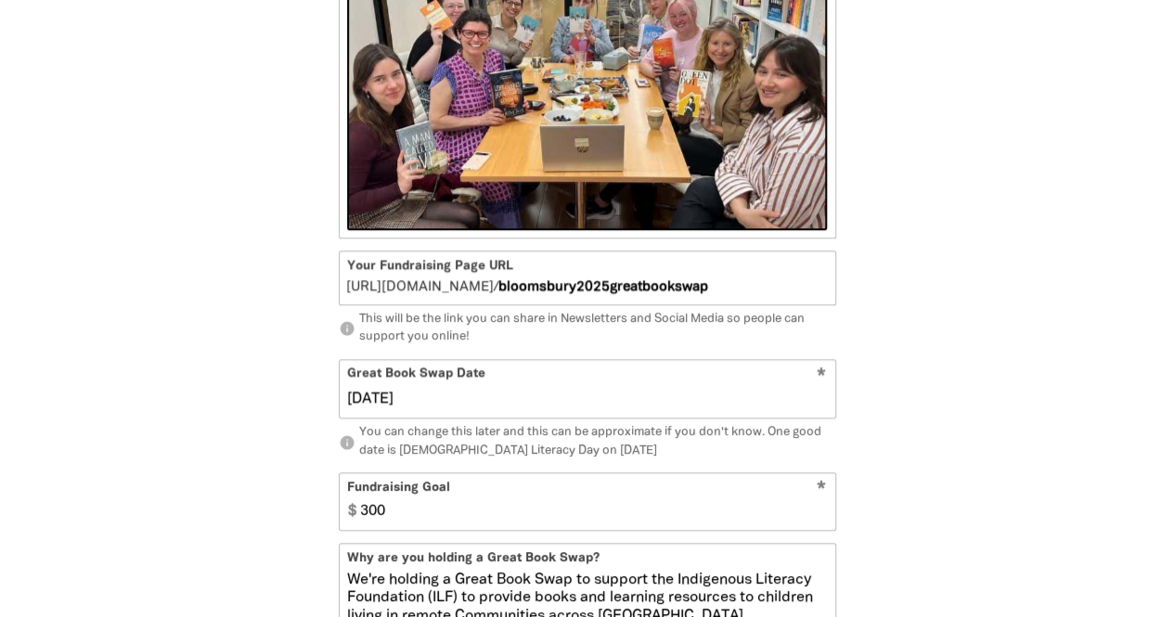
click at [549, 304] on div "/ go.greatbookswap.org.au/ bloomsbury2025greatbookswap" at bounding box center [587, 277] width 495 height 53
click at [538, 304] on input "bloomsbury2025greatbookswap" at bounding box center [665, 277] width 337 height 53
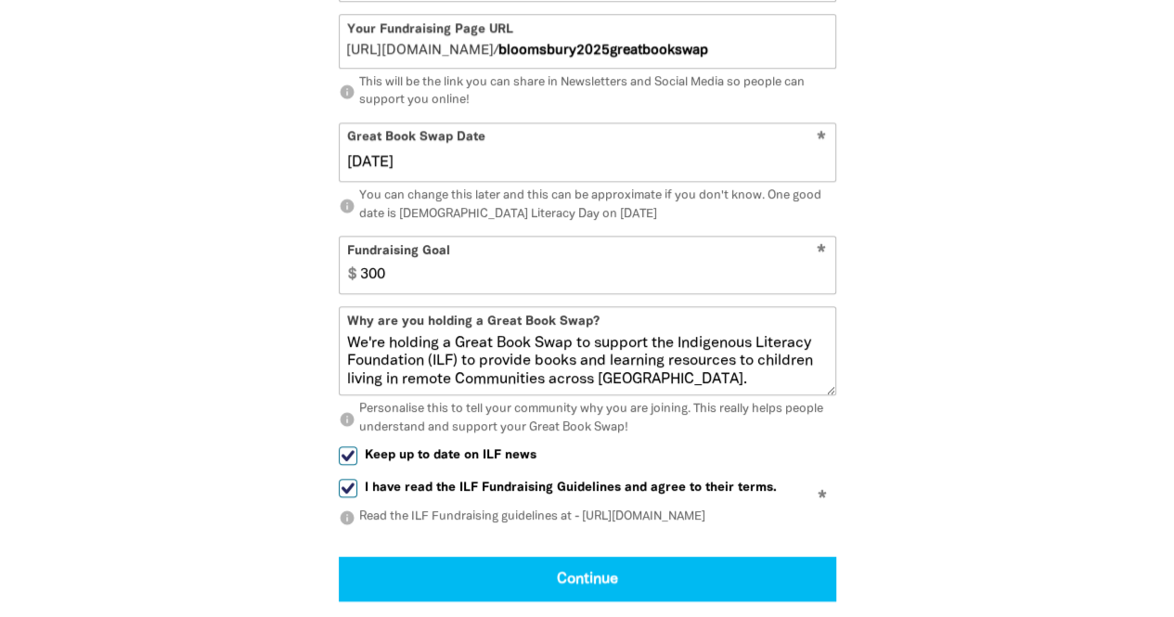
scroll to position [1273, 0]
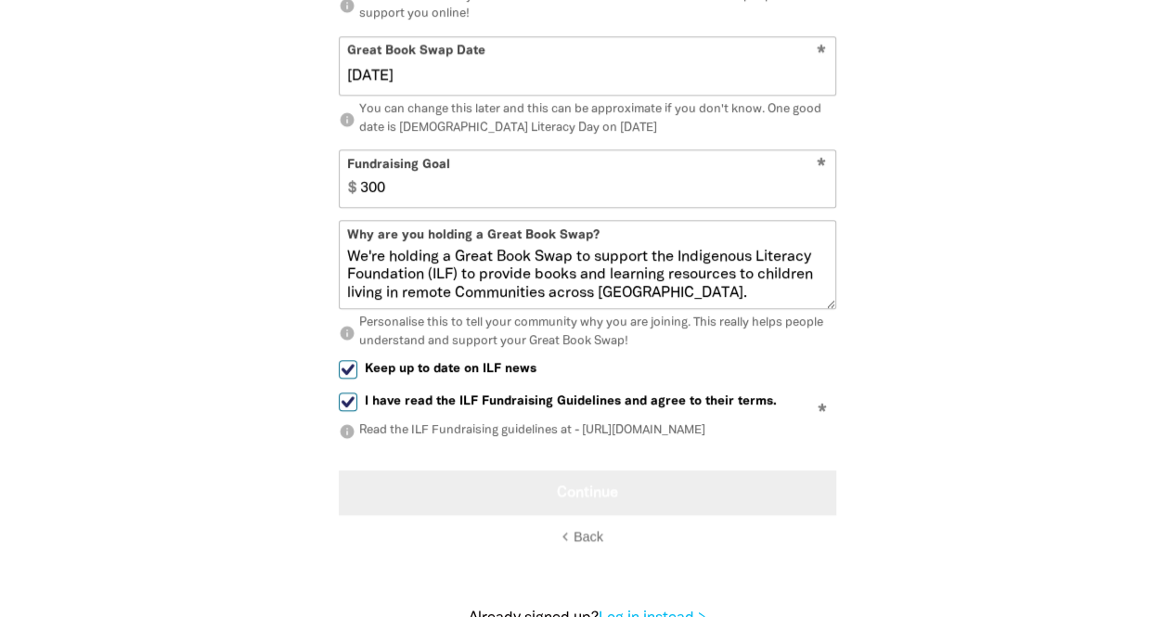
click at [573, 515] on button "Continue" at bounding box center [587, 492] width 497 height 45
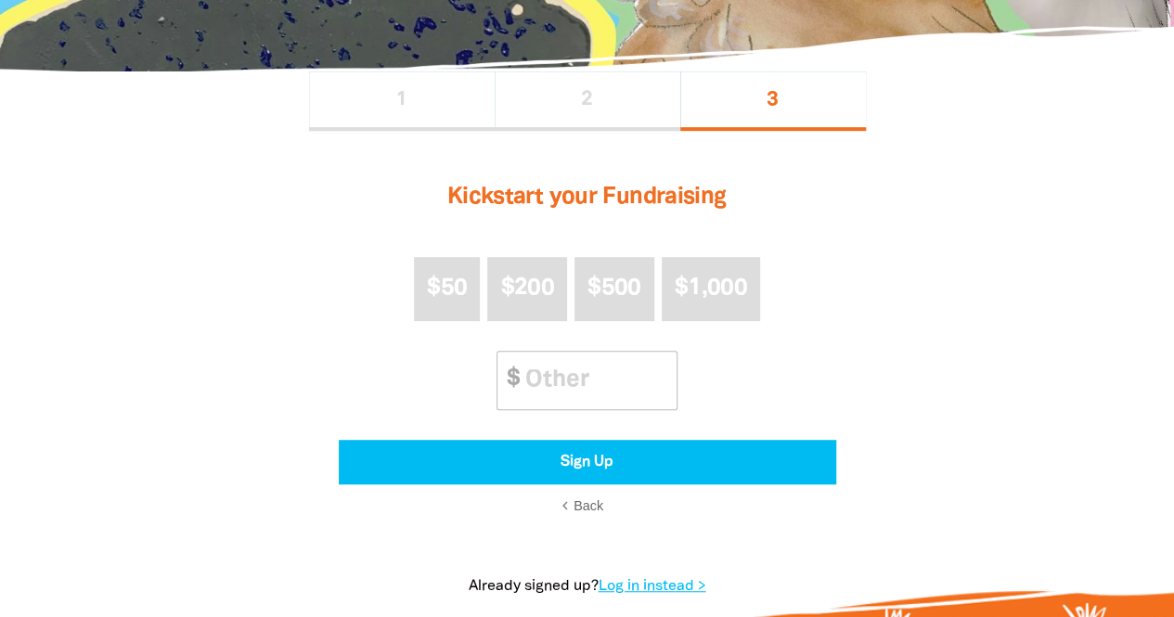
scroll to position [360, 0]
click at [527, 378] on input "Other Amount" at bounding box center [594, 380] width 164 height 57
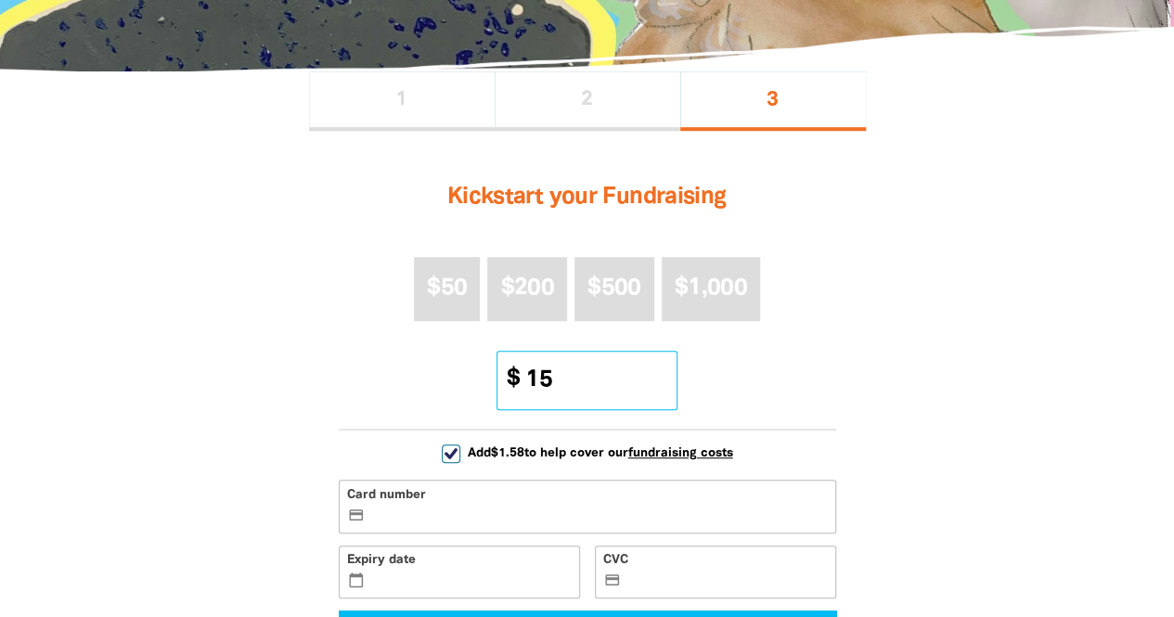
type input "15"
click at [424, 525] on label "Card number credit_card" at bounding box center [587, 507] width 497 height 54
click at [424, 508] on input "Card number credit_card" at bounding box center [597, 508] width 457 height 1
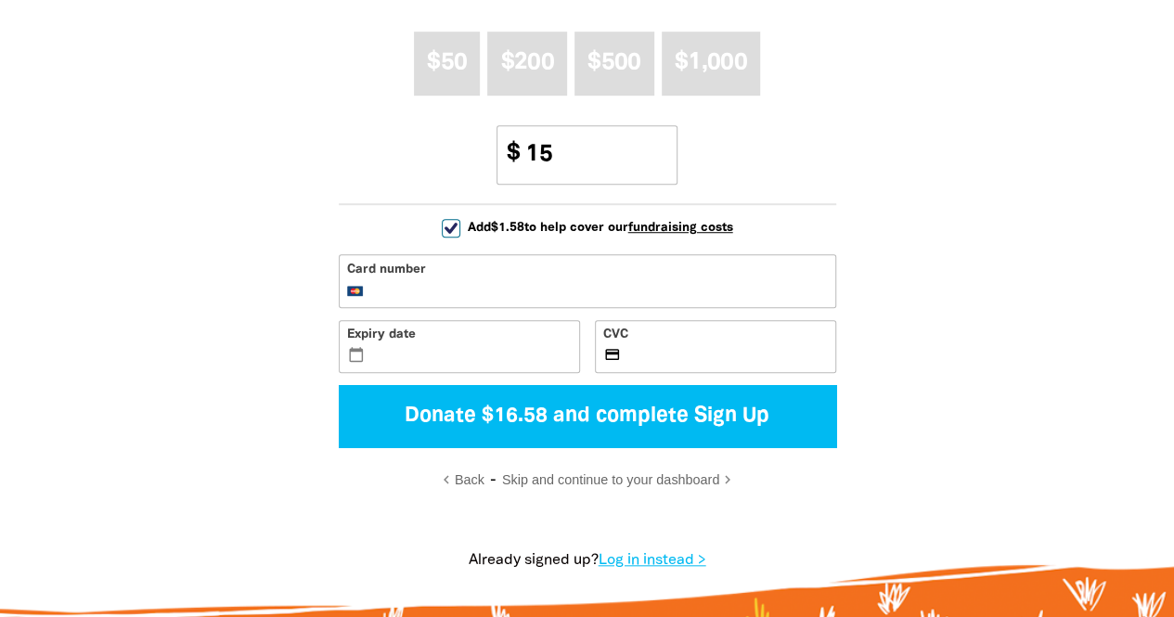
scroll to position [609, 0]
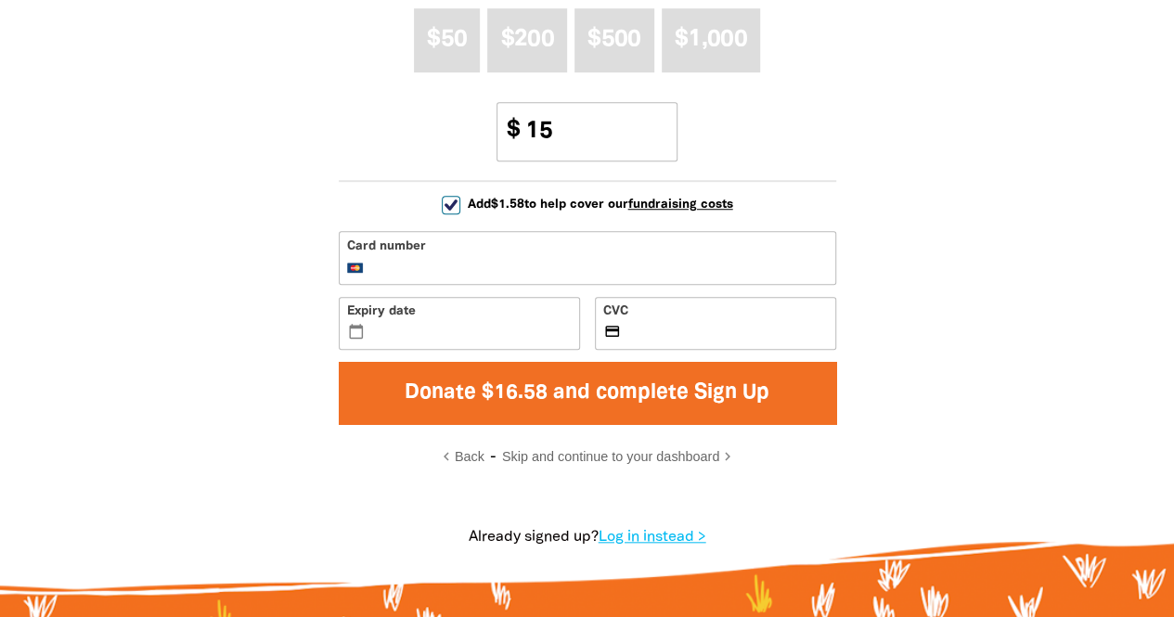
click at [517, 398] on button "Donate $16.58 and complete Sign Up" at bounding box center [587, 393] width 497 height 62
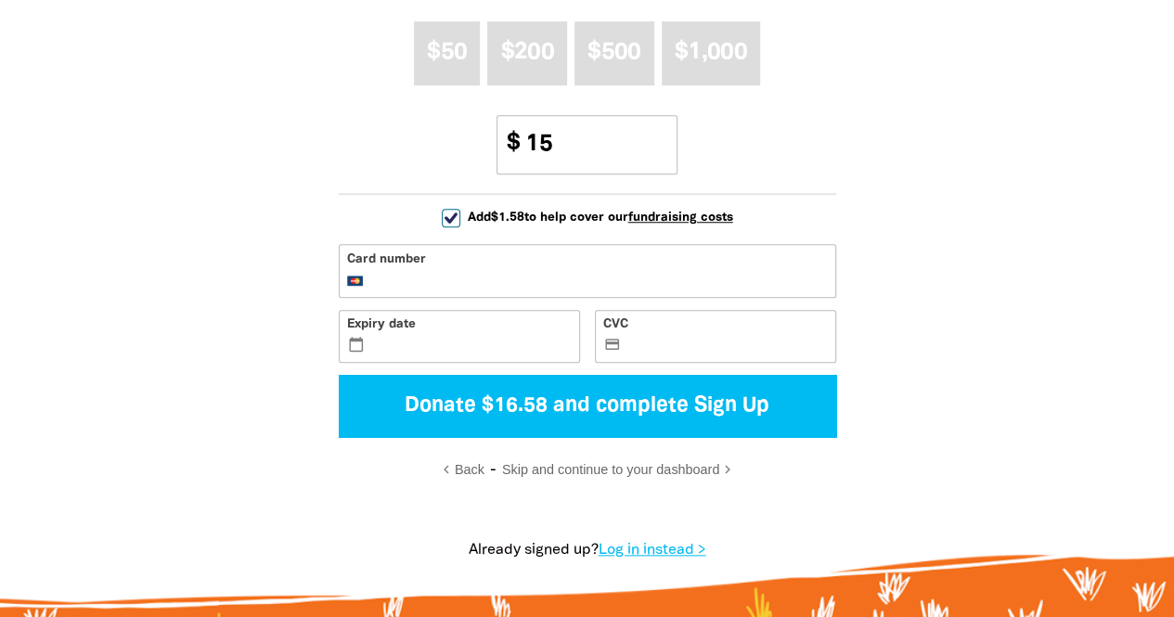
scroll to position [614, 0]
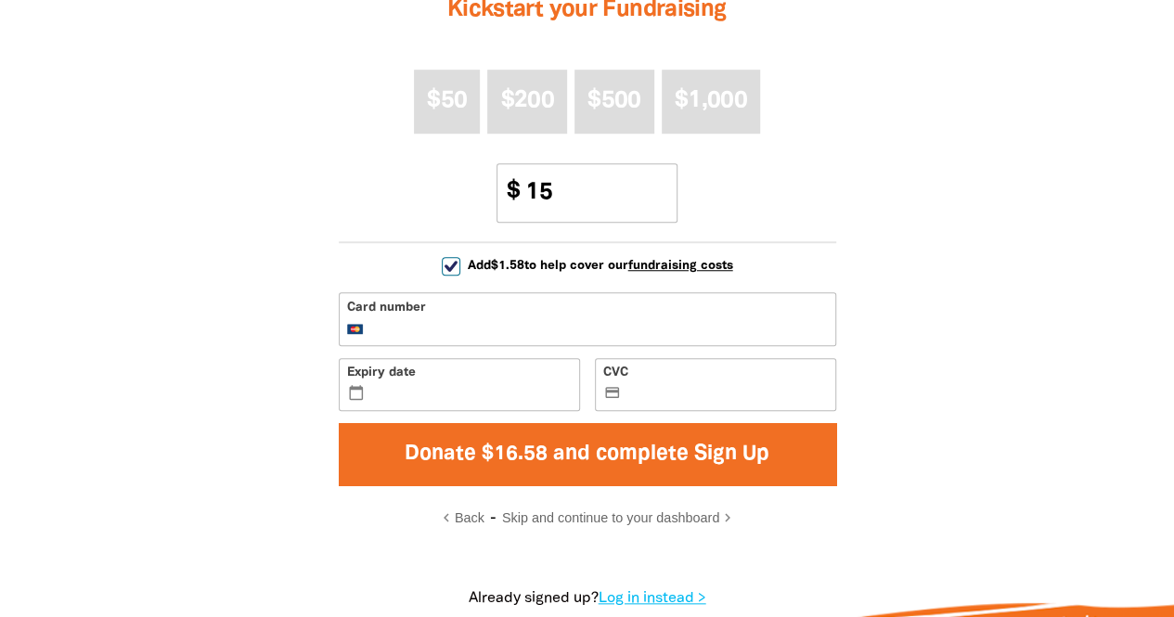
click at [557, 460] on button "Donate $16.58 and complete Sign Up" at bounding box center [587, 454] width 497 height 62
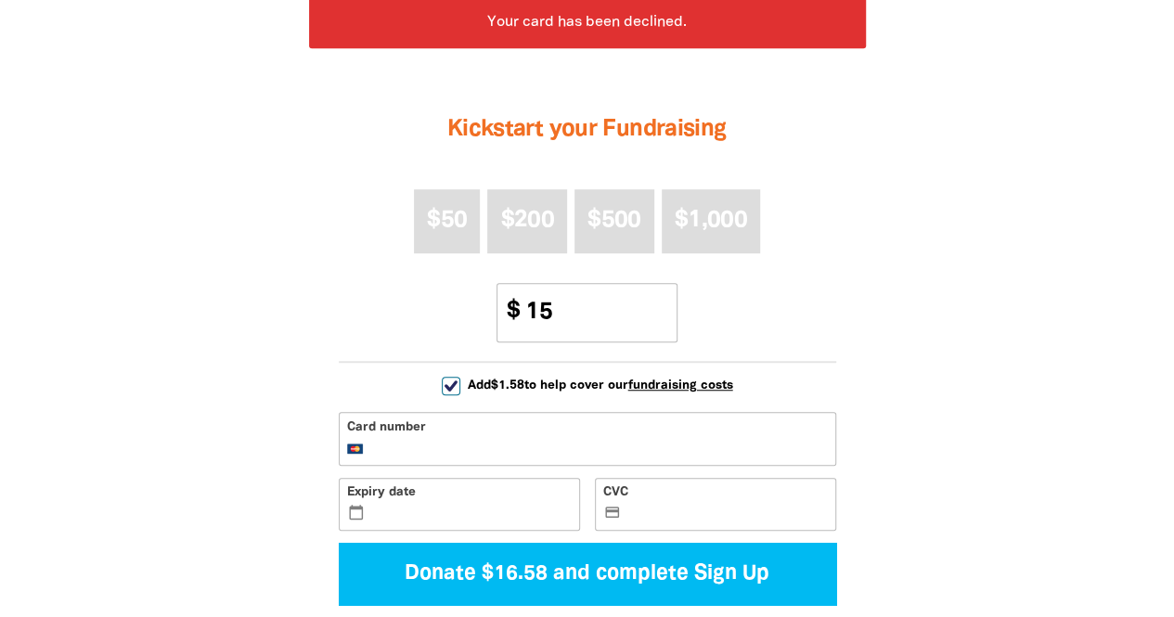
scroll to position [529, 0]
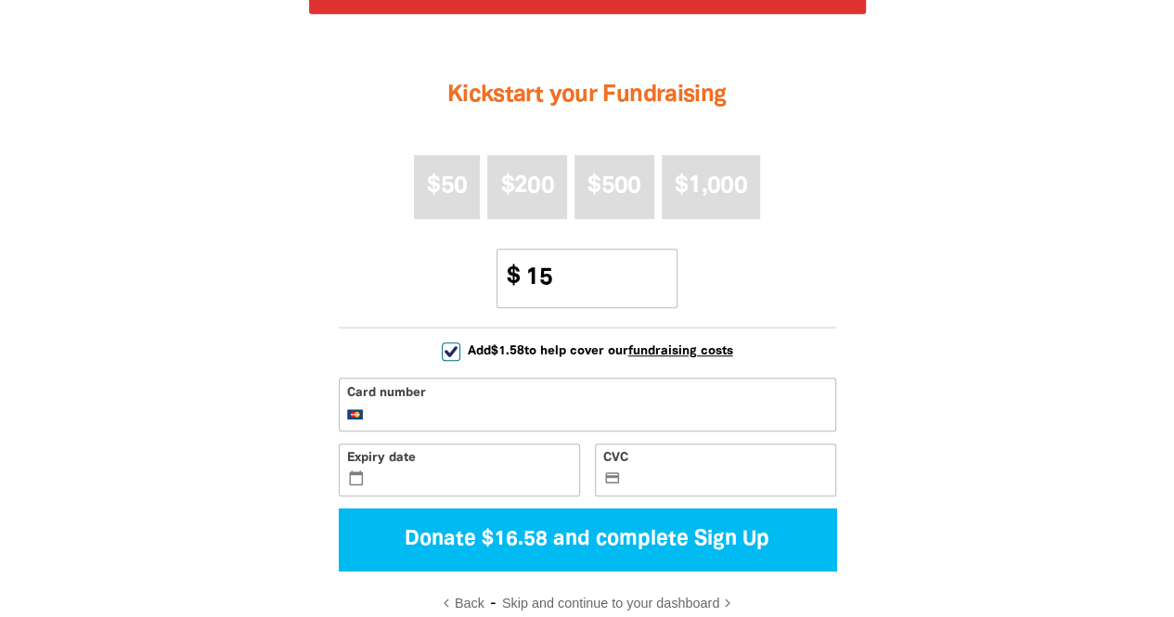
click at [424, 491] on label "Expiry date calendar_today" at bounding box center [459, 471] width 241 height 54
click at [424, 472] on input "Expiry date calendar_today" at bounding box center [469, 471] width 201 height 1
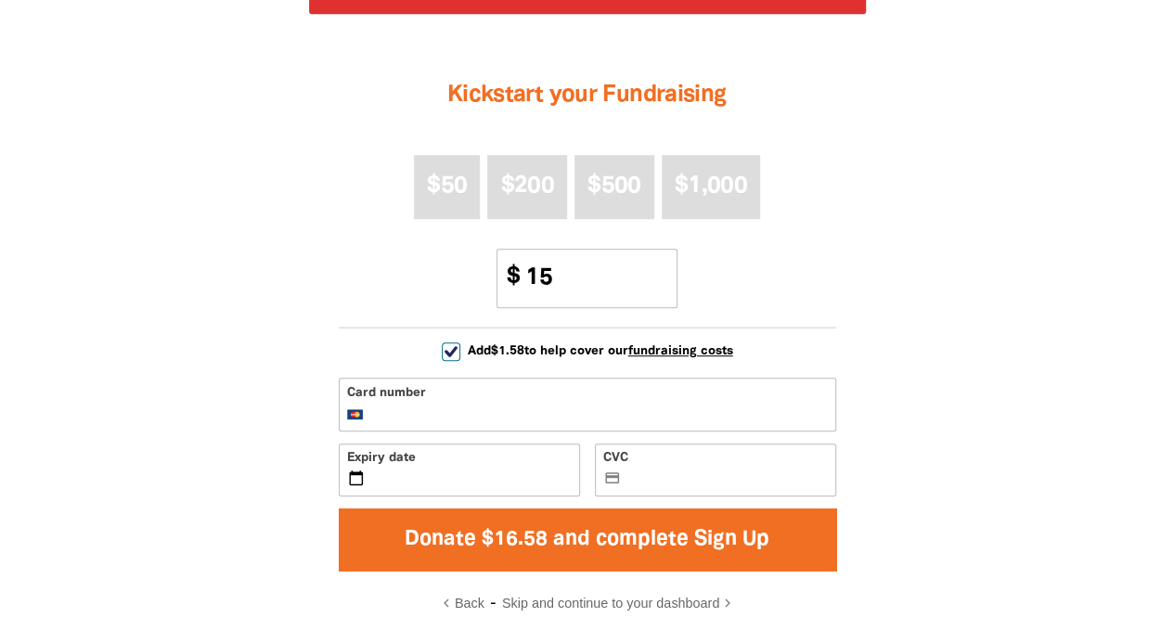
click at [622, 556] on button "Donate $16.58 and complete Sign Up" at bounding box center [587, 539] width 497 height 62
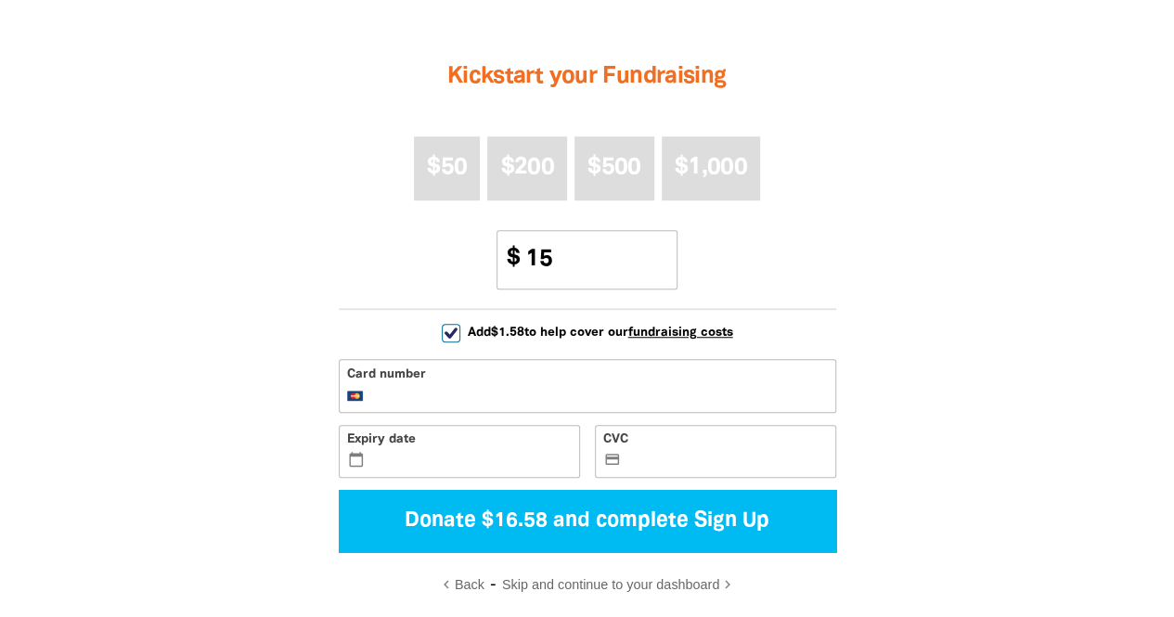
scroll to position [590, 0]
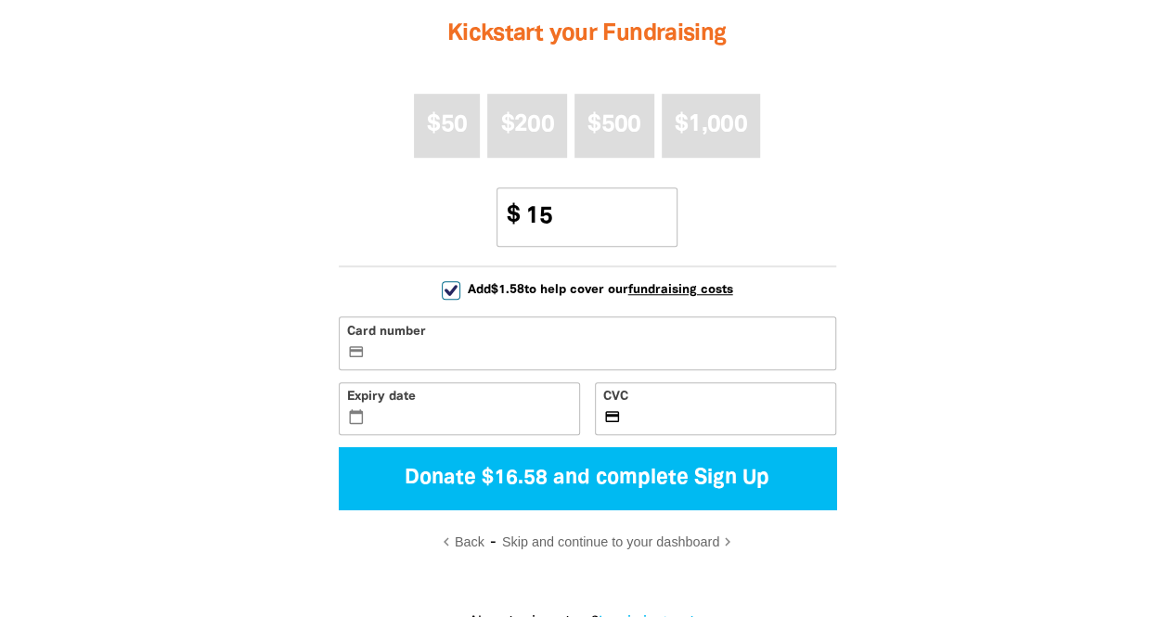
click at [442, 288] on input "Add $1.58 to help cover our fundraising costs Adding this small percentage will…" at bounding box center [451, 290] width 19 height 19
checkbox input "false"
click at [595, 545] on span "Skip and continue to your dashboard" at bounding box center [610, 541] width 217 height 15
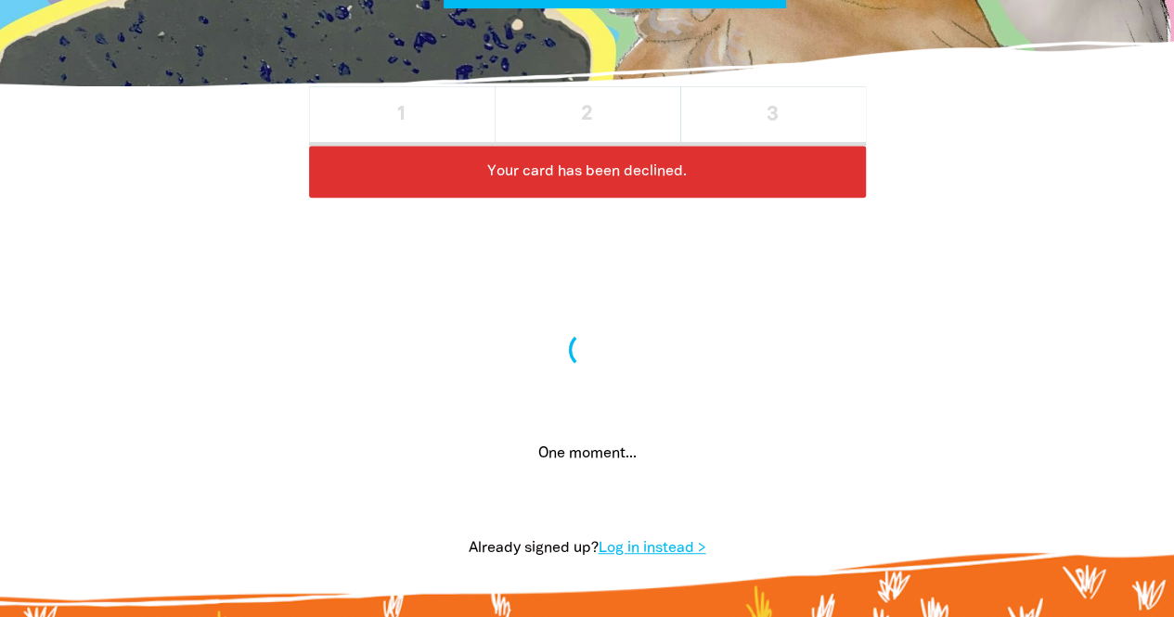
scroll to position [334, 0]
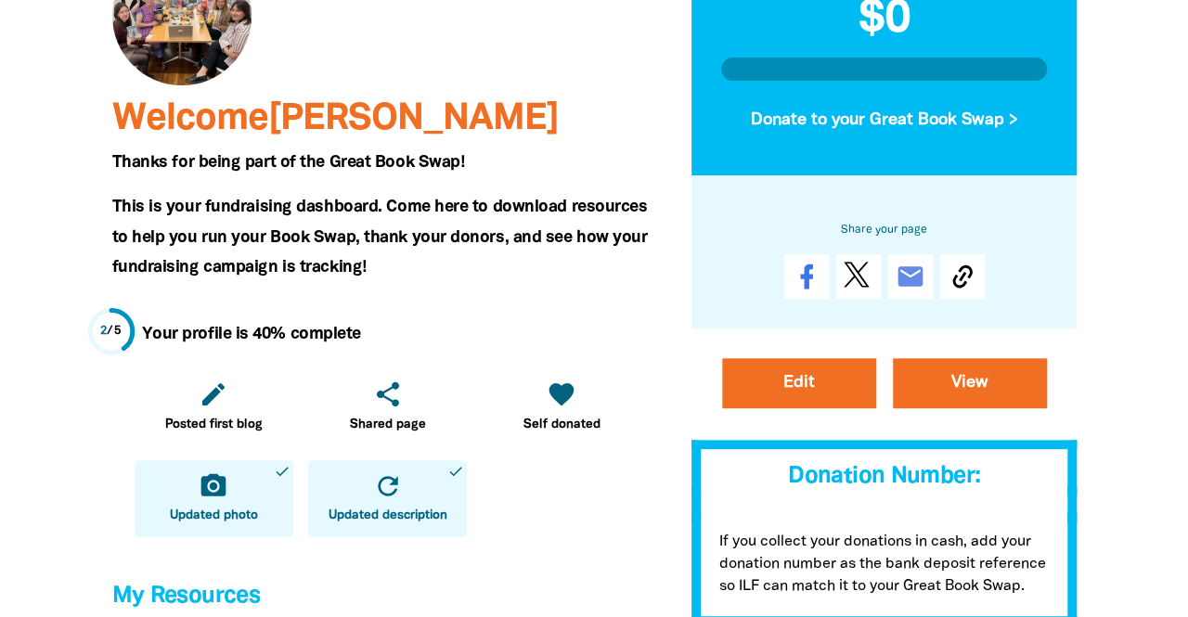
scroll to position [223, 0]
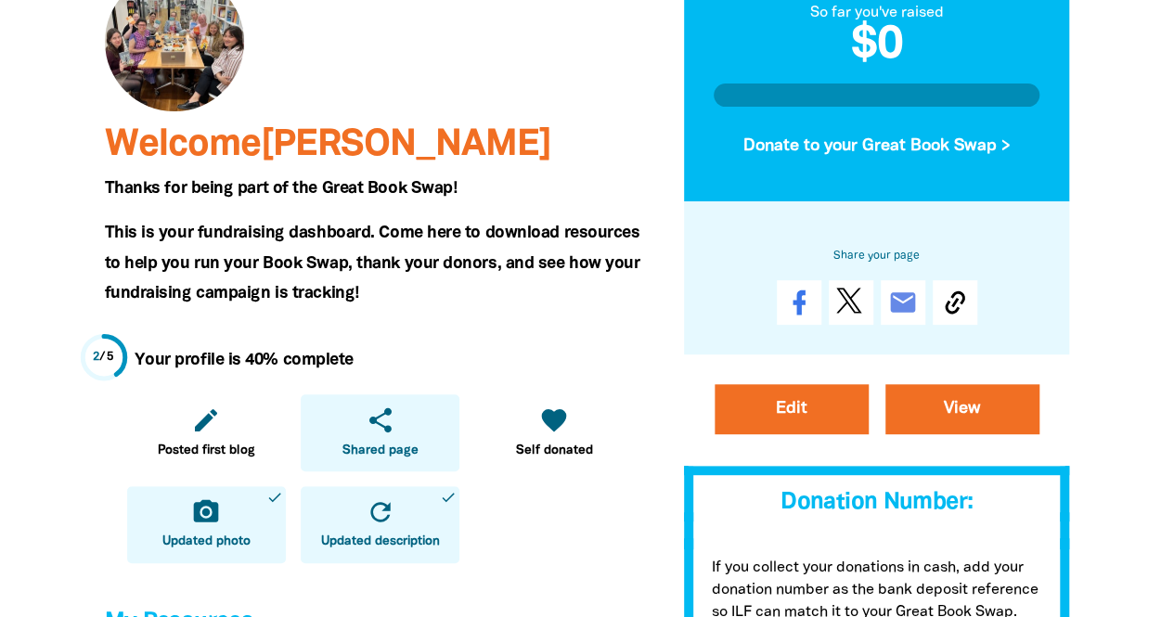
click at [382, 426] on icon "share" at bounding box center [381, 420] width 30 height 30
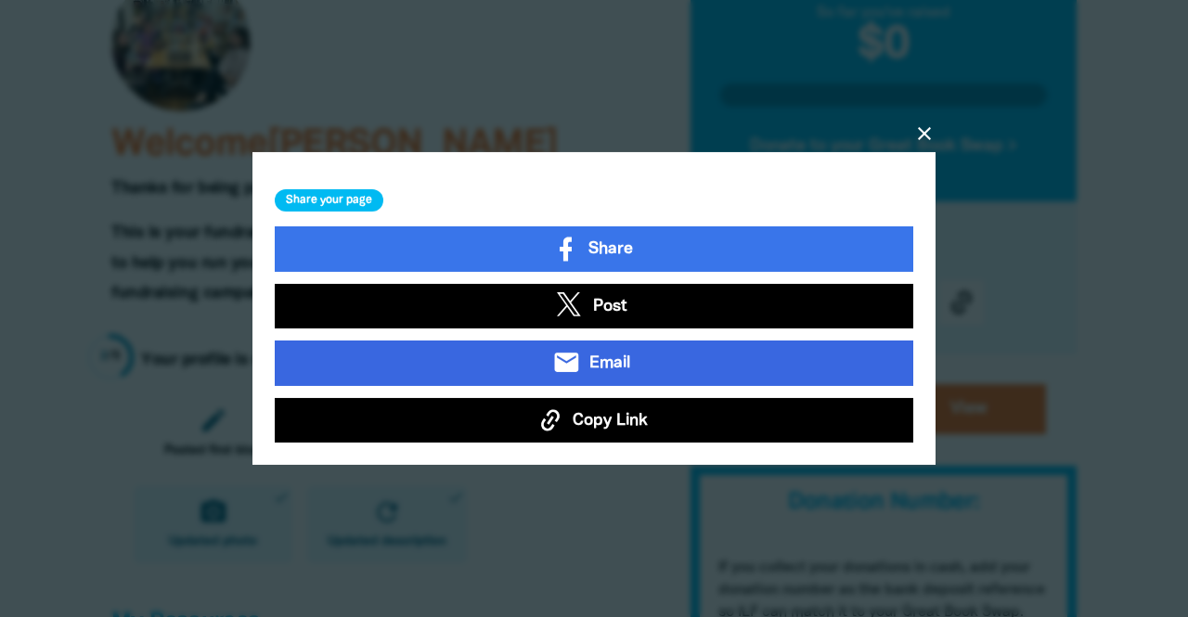
click at [616, 364] on span "Email" at bounding box center [610, 363] width 42 height 24
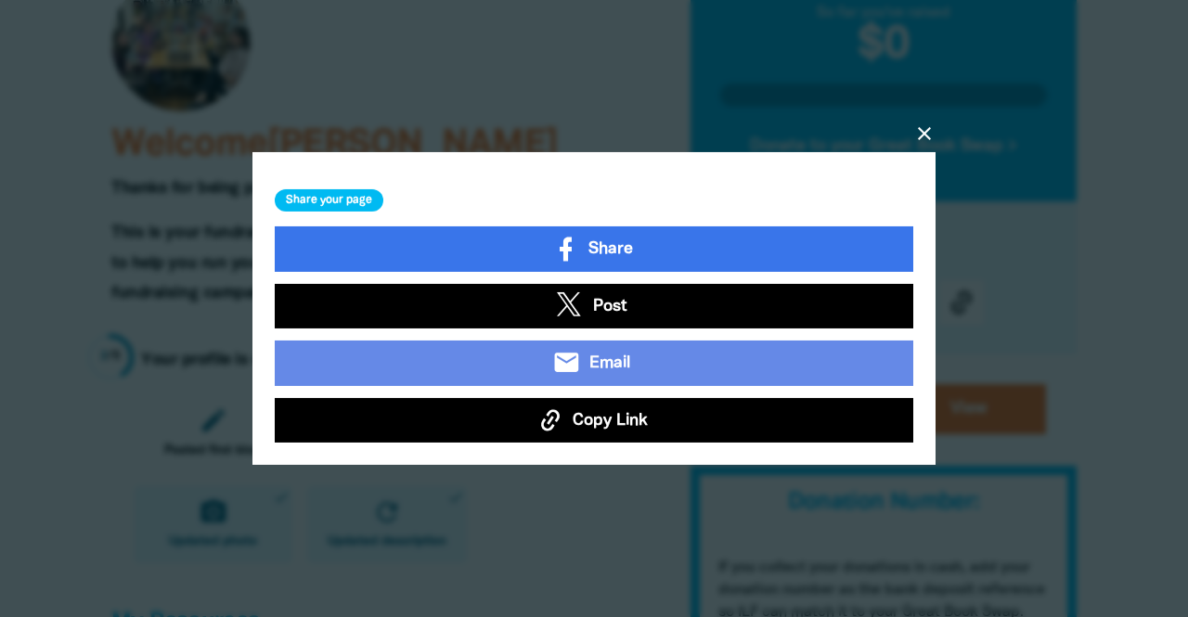
click at [549, 424] on icon at bounding box center [550, 419] width 29 height 29
